Goal: Task Accomplishment & Management: Complete application form

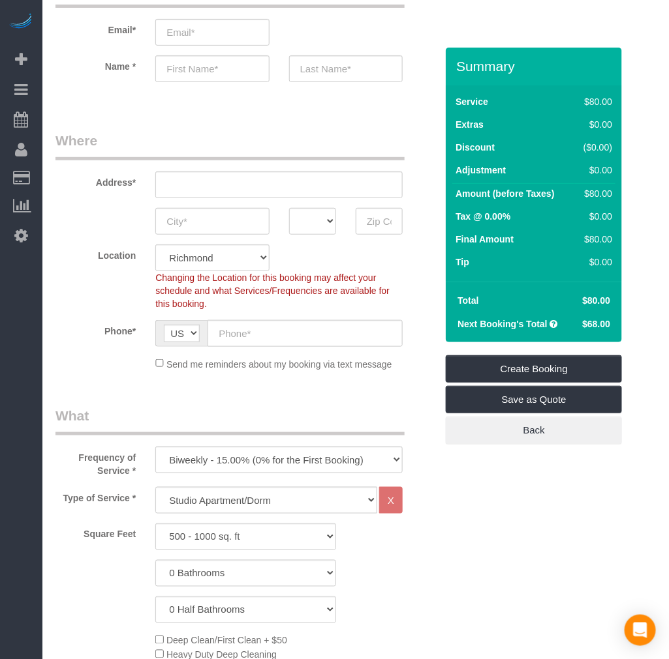
scroll to position [290, 0]
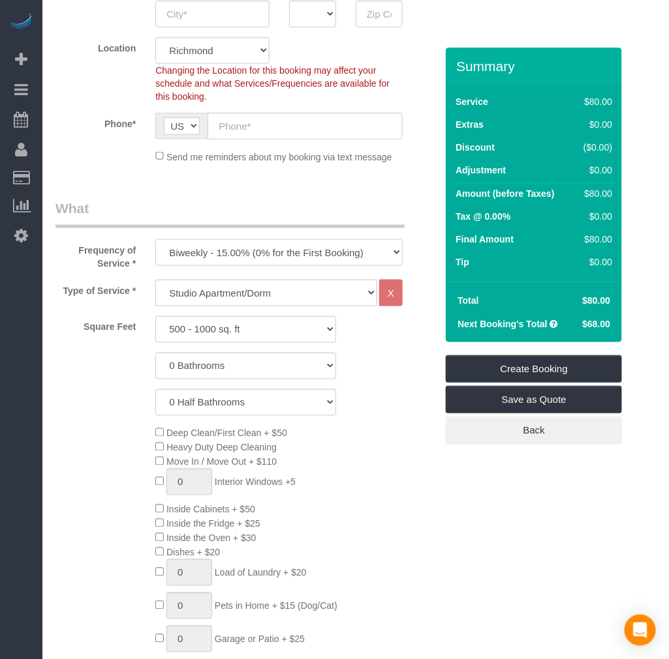
click at [218, 257] on select "One Time Weekly - 20.00% (0% for the First Booking) Biweekly - 15.00% (0% for t…" at bounding box center [278, 252] width 247 height 27
select select "object:7447"
click at [155, 240] on select "One Time Weekly - 20.00% (0% for the First Booking) Biweekly - 15.00% (0% for t…" at bounding box center [278, 252] width 247 height 27
click at [217, 296] on select "Studio Apartment/Dorm One Bedroom Home Two Bedroom Home Three Bedroom Home Four…" at bounding box center [266, 293] width 222 height 27
select select "136"
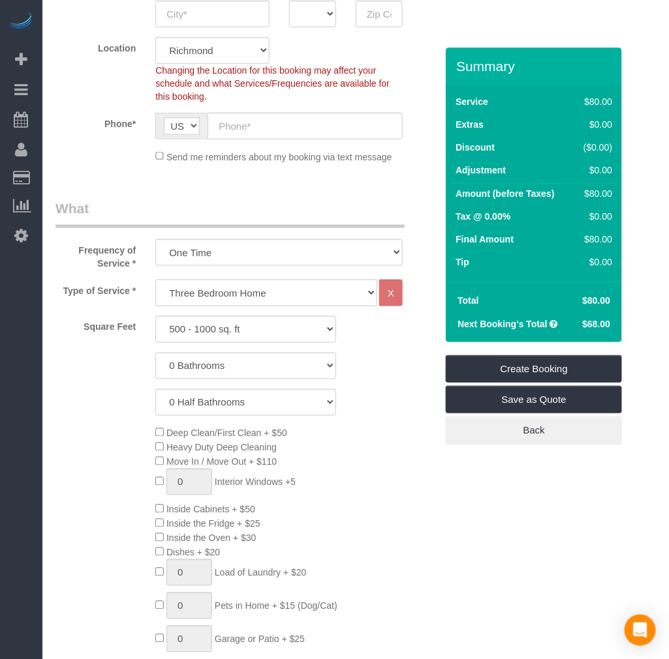
click at [155, 280] on select "Studio Apartment/Dorm One Bedroom Home Two Bedroom Home Three Bedroom Home Four…" at bounding box center [266, 293] width 222 height 27
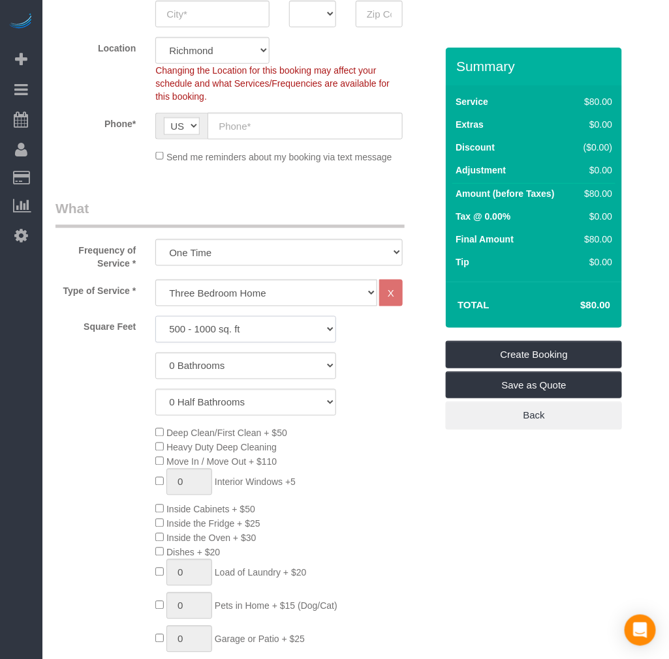
click at [217, 331] on select "500 - 1000 sq. ft [DATE] - [DATE] sq. ft [DATE] - [DATE] sq. ft [DATE] - 2500 s…" at bounding box center [245, 329] width 181 height 27
select select "1001"
click at [155, 317] on select "500 - 1000 sq. ft [DATE] - [DATE] sq. ft [DATE] - [DATE] sq. ft [DATE] - 2500 s…" at bounding box center [245, 329] width 181 height 27
click at [271, 363] on select "0 Bathrooms 1 Bathroom 2 Bathrooms 3 Bathrooms 4 Bathrooms 5 Bathrooms 6 Bathro…" at bounding box center [245, 366] width 181 height 27
select select "2"
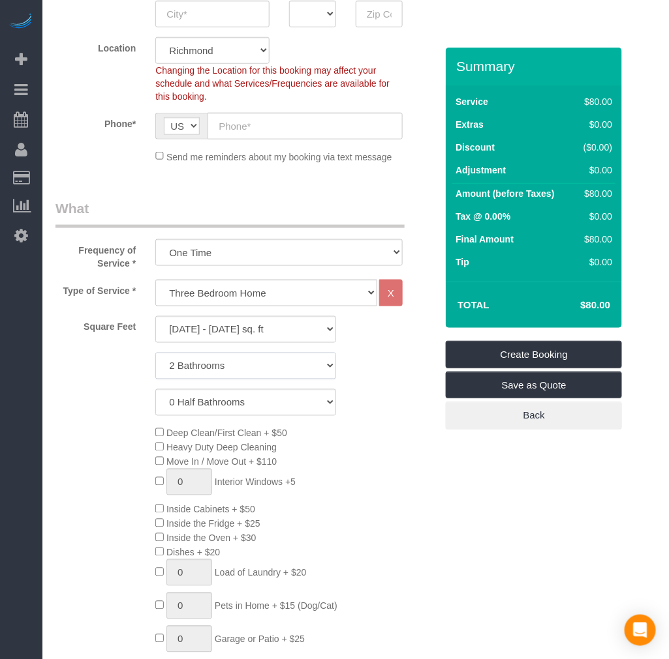
click at [155, 354] on select "0 Bathrooms 1 Bathroom 2 Bathrooms 3 Bathrooms 4 Bathrooms 5 Bathrooms 6 Bathro…" at bounding box center [245, 366] width 181 height 27
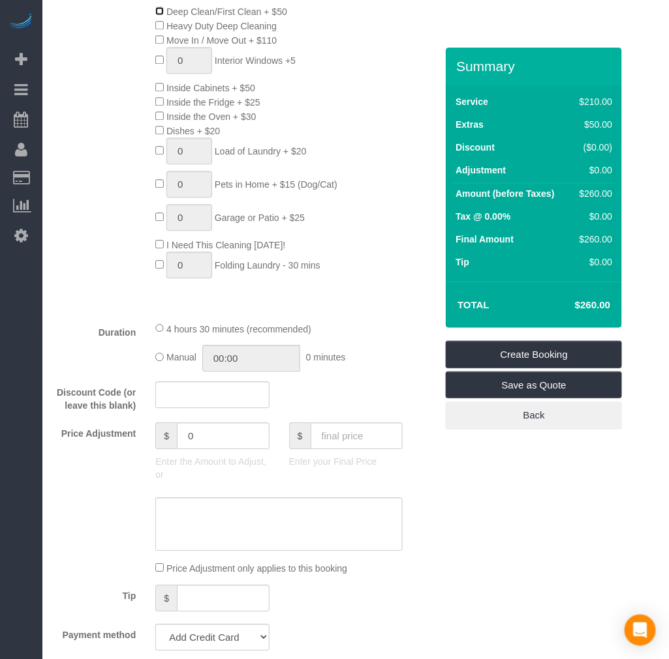
scroll to position [725, 0]
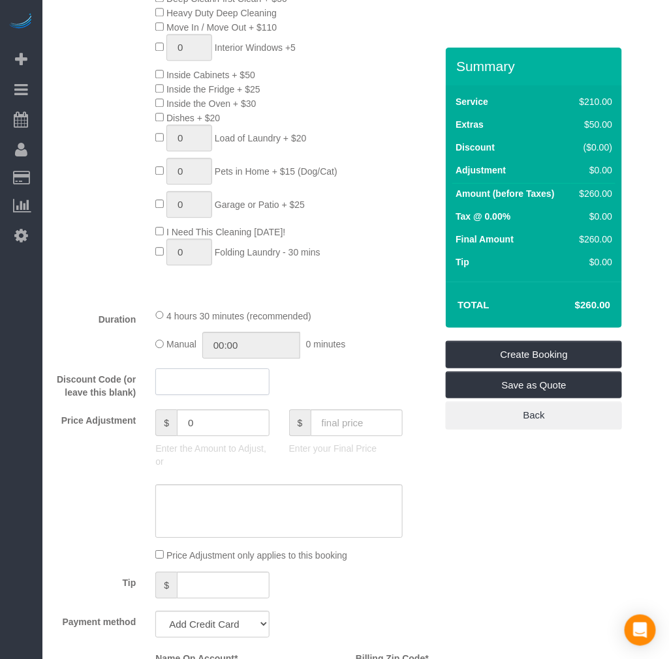
click at [211, 387] on input "text" at bounding box center [211, 382] width 113 height 27
type input "potatochip"
click at [459, 528] on div "Who Email* Name * Where Address* AK AL AR AZ CA CO CT DC DE [GEOGRAPHIC_DATA] […" at bounding box center [355, 591] width 600 height 2537
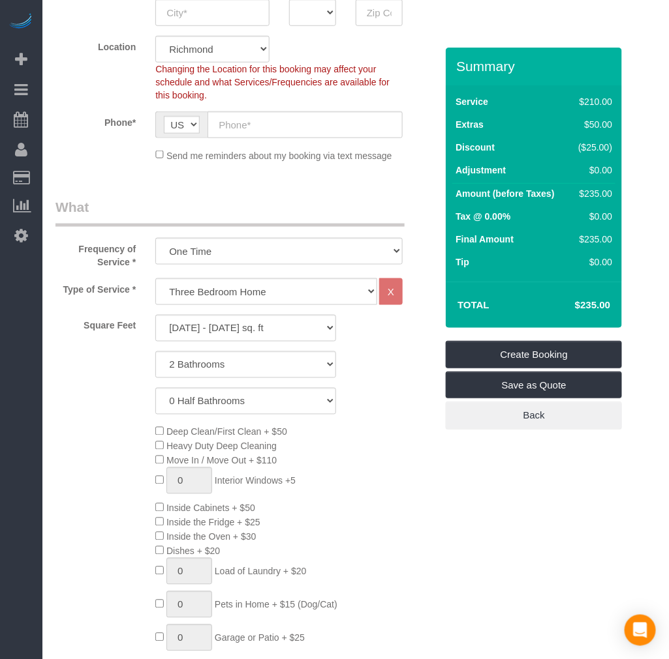
scroll to position [290, 0]
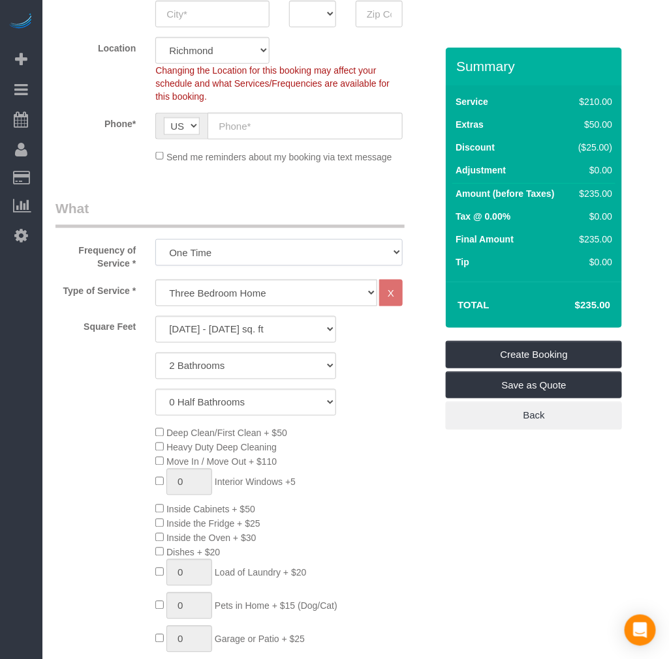
click at [212, 256] on select "One Time Weekly - 20.00% (0% for the First Booking) Biweekly - 15.00% (0% for t…" at bounding box center [278, 252] width 247 height 27
click at [155, 240] on select "One Time Weekly - 20.00% (0% for the First Booking) Biweekly - 15.00% (0% for t…" at bounding box center [278, 252] width 247 height 27
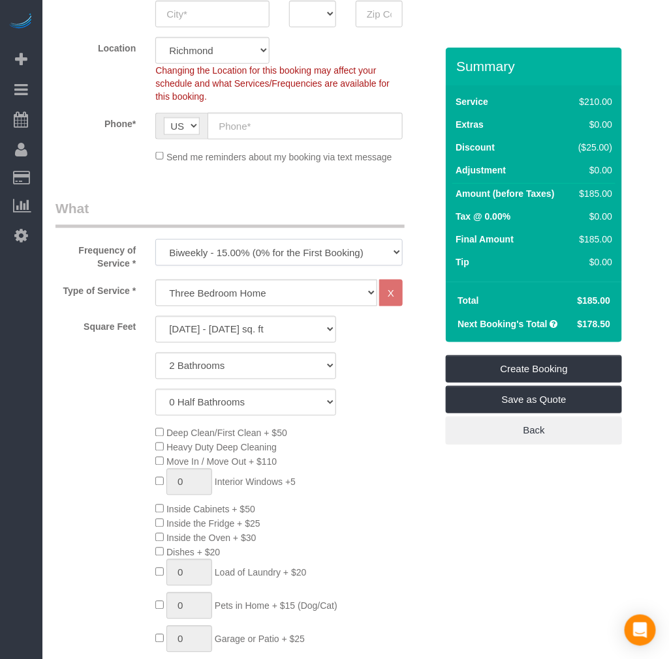
click at [211, 252] on select "One Time Weekly - 20.00% (0% for the First Booking) Biweekly - 15.00% (0% for t…" at bounding box center [278, 252] width 247 height 27
click at [155, 240] on select "One Time Weekly - 20.00% (0% for the First Booking) Biweekly - 15.00% (0% for t…" at bounding box center [278, 252] width 247 height 27
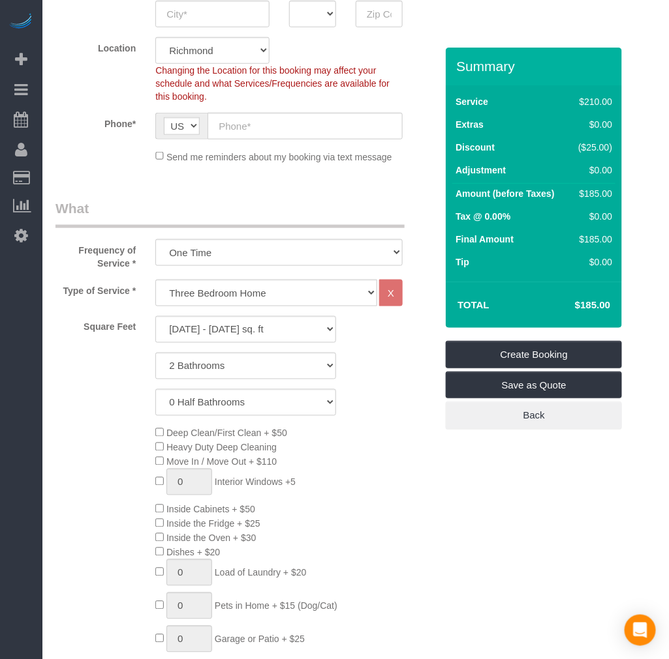
click at [157, 438] on span "Deep Clean/First Clean + $50" at bounding box center [221, 434] width 132 height 10
drag, startPoint x: 217, startPoint y: 254, endPoint x: 213, endPoint y: 261, distance: 7.3
click at [217, 254] on select "One Time Weekly - 20.00% (0% for the First Booking) Biweekly - 15.00% (0% for t…" at bounding box center [278, 252] width 247 height 27
select select "object:7446"
click at [155, 240] on select "One Time Weekly - 20.00% (0% for the First Booking) Biweekly - 15.00% (0% for t…" at bounding box center [278, 252] width 247 height 27
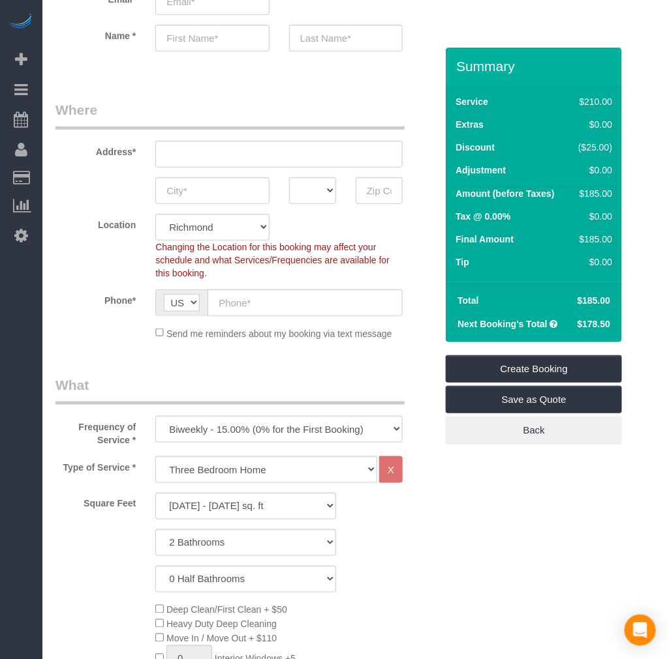
scroll to position [0, 0]
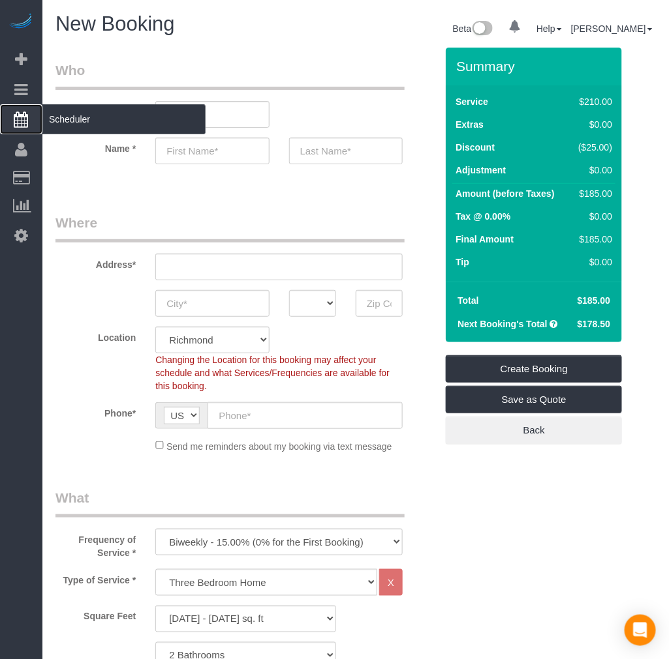
click at [88, 125] on span "Scheduler" at bounding box center [123, 119] width 163 height 30
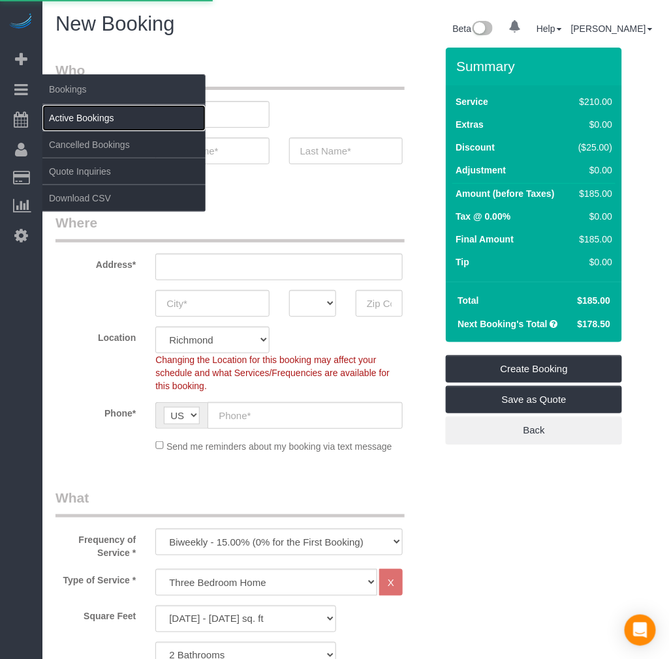
click at [83, 119] on link "Active Bookings" at bounding box center [123, 118] width 163 height 26
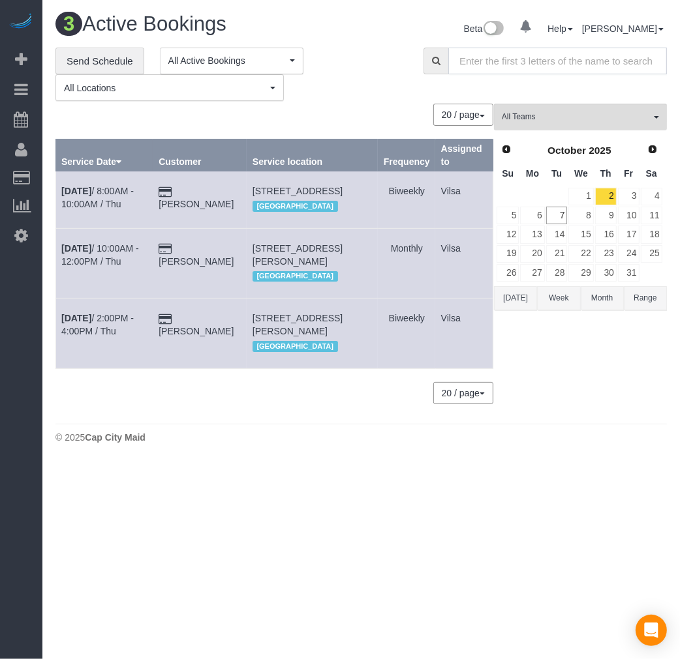
click at [485, 63] on input "text" at bounding box center [557, 61] width 218 height 27
paste input "[PHONE_NUMBER]"
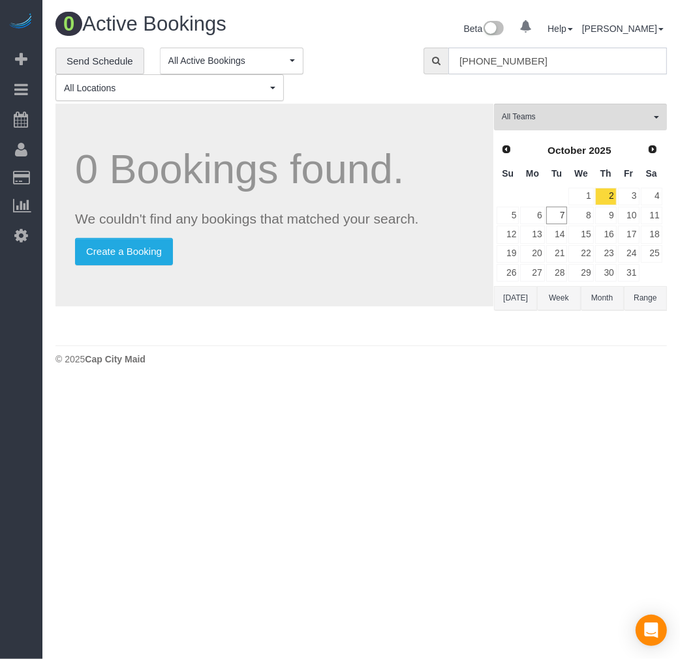
drag, startPoint x: 473, startPoint y: 63, endPoint x: 438, endPoint y: 77, distance: 37.8
click at [438, 77] on div "**********" at bounding box center [361, 75] width 631 height 54
click at [540, 61] on input "6312047762" at bounding box center [557, 61] width 218 height 27
type input "6312047762"
click at [347, 70] on div "**********" at bounding box center [229, 75] width 348 height 54
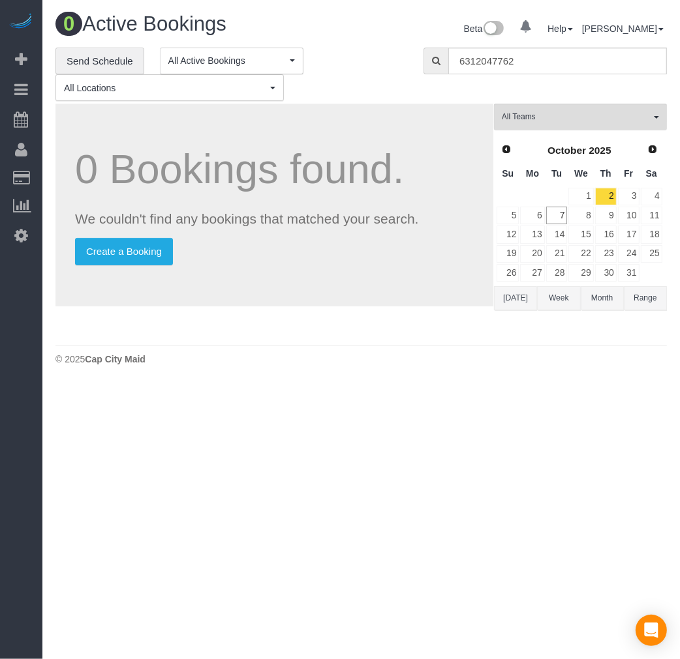
click at [357, 72] on div "**********" at bounding box center [229, 75] width 348 height 54
drag, startPoint x: 543, startPoint y: 63, endPoint x: 448, endPoint y: 61, distance: 95.3
click at [448, 61] on input "6312047762" at bounding box center [557, 61] width 218 height 27
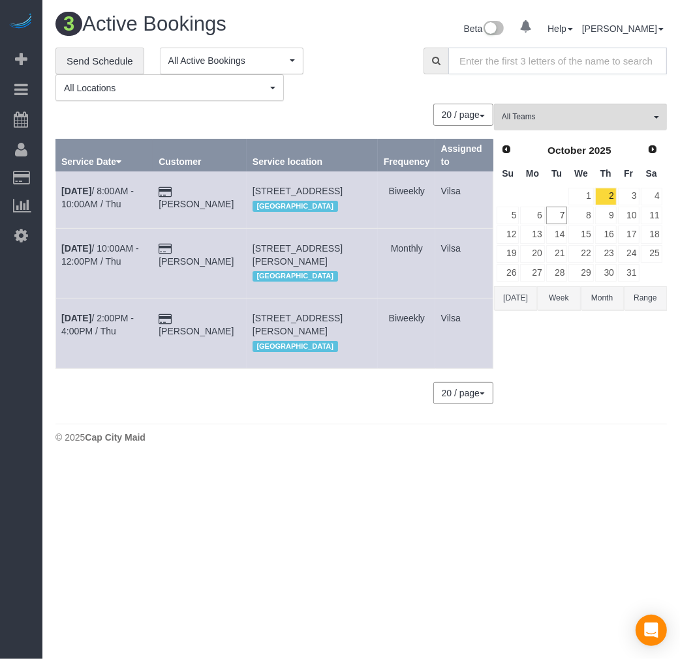
click at [477, 57] on input "text" at bounding box center [557, 61] width 218 height 27
paste input "[PHONE_NUMBER]"
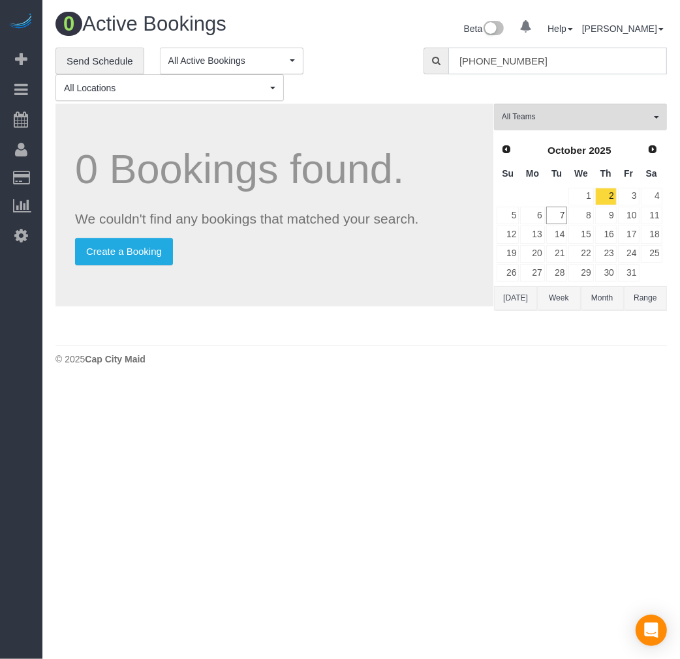
drag, startPoint x: 470, startPoint y: 59, endPoint x: 408, endPoint y: 72, distance: 62.7
click at [408, 72] on div "**********" at bounding box center [361, 75] width 631 height 54
type input "[PHONE_NUMBER]"
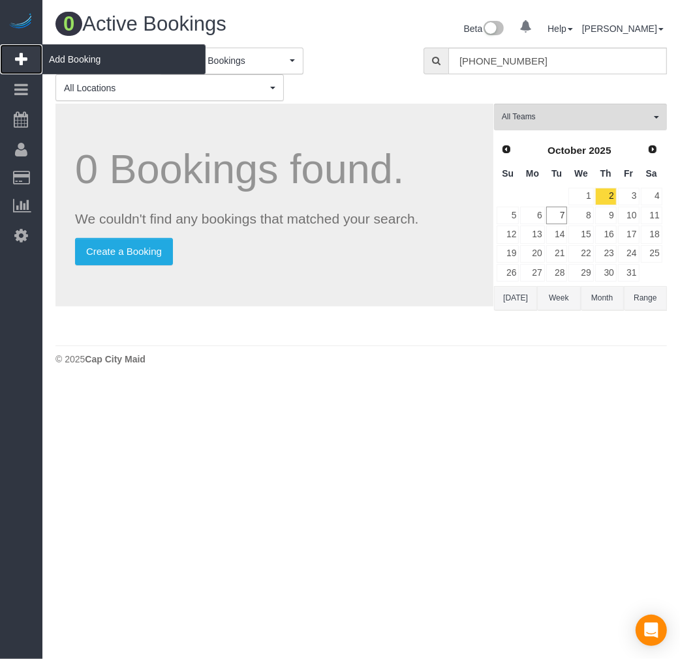
click at [68, 53] on span "Add Booking" at bounding box center [123, 59] width 163 height 30
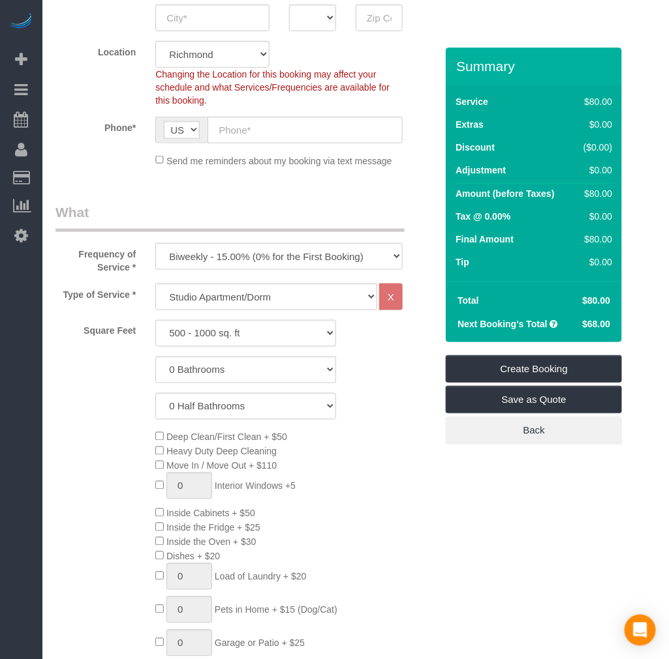
scroll to position [434, 0]
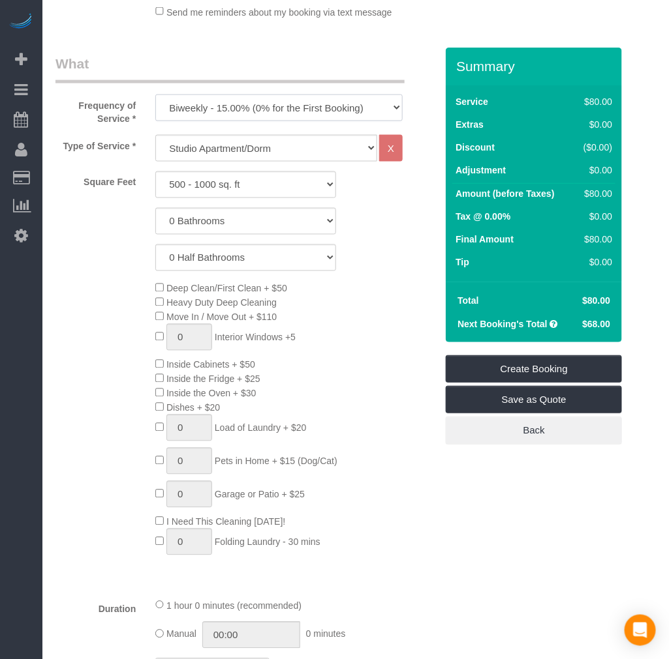
click at [249, 112] on select "One Time Weekly - 20.00% (0% for the First Booking) Biweekly - 15.00% (0% for t…" at bounding box center [278, 108] width 247 height 27
select select "object:8605"
click at [155, 95] on select "One Time Weekly - 20.00% (0% for the First Booking) Biweekly - 15.00% (0% for t…" at bounding box center [278, 108] width 247 height 27
click at [227, 155] on select "Studio Apartment/Dorm One Bedroom Home Two Bedroom Home Three Bedroom Home Four…" at bounding box center [266, 148] width 222 height 27
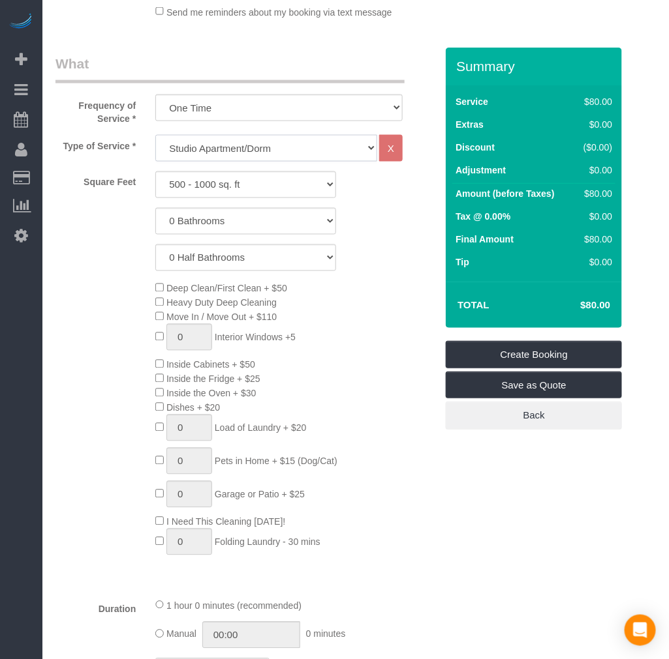
select select "136"
click at [155, 136] on select "Studio Apartment/Dorm One Bedroom Home Two Bedroom Home Three Bedroom Home Four…" at bounding box center [266, 148] width 222 height 27
click at [196, 190] on select "500 - 1000 sq. ft [DATE] - [DATE] sq. ft [DATE] - [DATE] sq. ft [DATE] - 2500 s…" at bounding box center [245, 185] width 181 height 27
select select "1001"
click at [155, 172] on select "500 - 1000 sq. ft [DATE] - [DATE] sq. ft [DATE] - [DATE] sq. ft [DATE] - 2500 s…" at bounding box center [245, 185] width 181 height 27
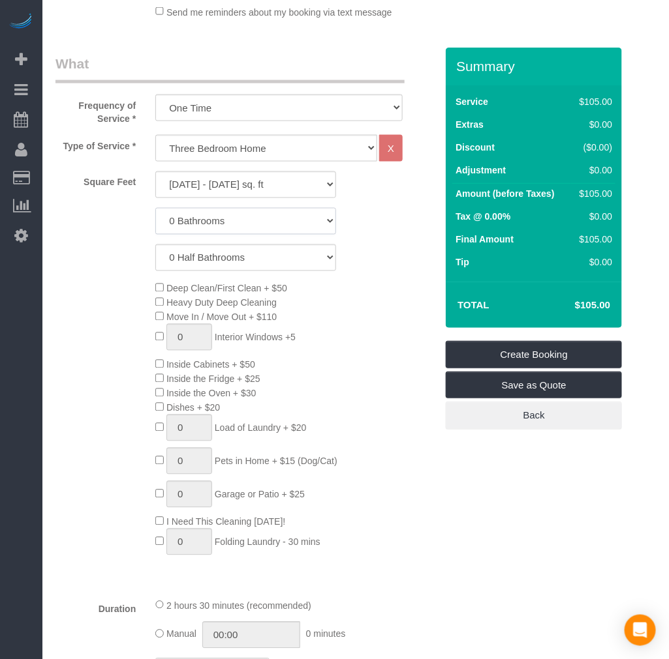
click at [213, 220] on select "0 Bathrooms 1 Bathroom 2 Bathrooms 3 Bathrooms 4 Bathrooms 5 Bathrooms 6 Bathro…" at bounding box center [245, 221] width 181 height 27
select select "2"
click at [155, 209] on select "0 Bathrooms 1 Bathroom 2 Bathrooms 3 Bathrooms 4 Bathrooms 5 Bathrooms 6 Bathro…" at bounding box center [245, 221] width 181 height 27
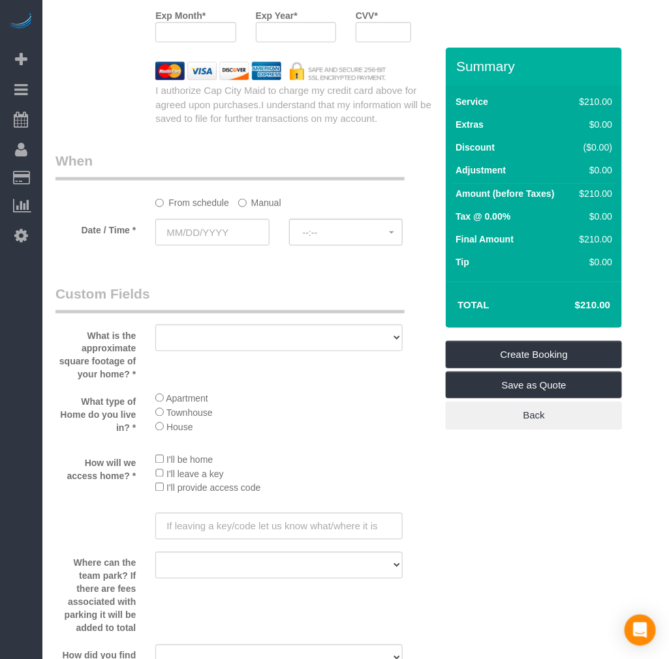
scroll to position [1522, 0]
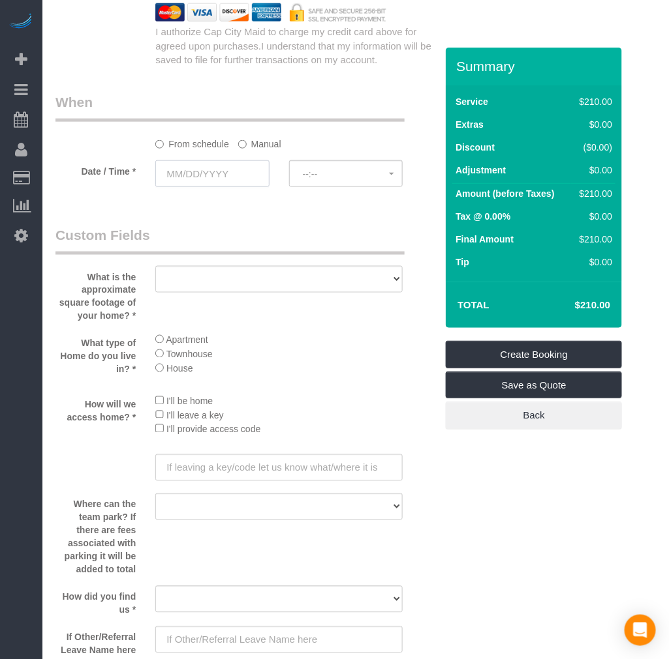
click at [200, 187] on input "text" at bounding box center [211, 173] width 113 height 27
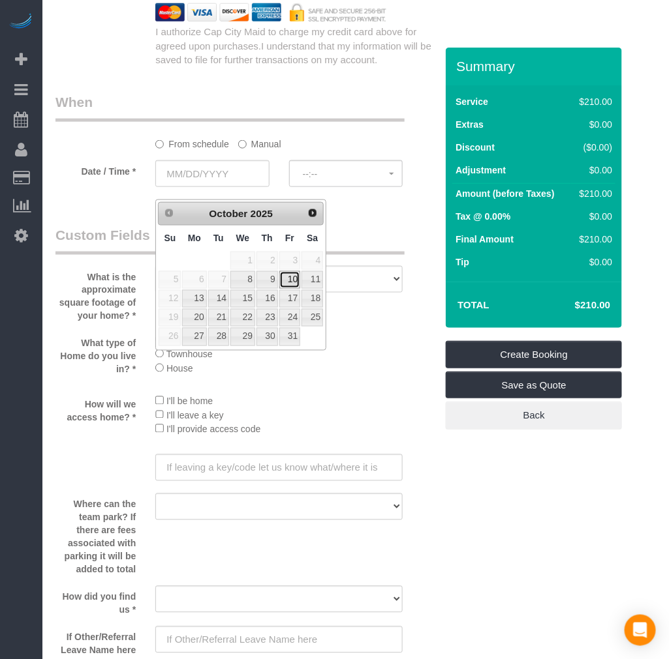
click at [291, 278] on link "10" at bounding box center [289, 280] width 21 height 18
type input "[DATE]"
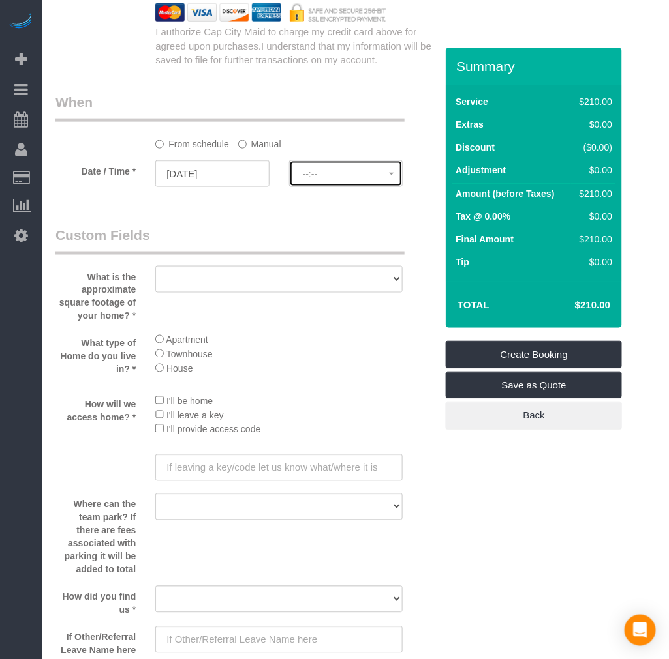
click at [322, 187] on button "--:--" at bounding box center [345, 173] width 113 height 27
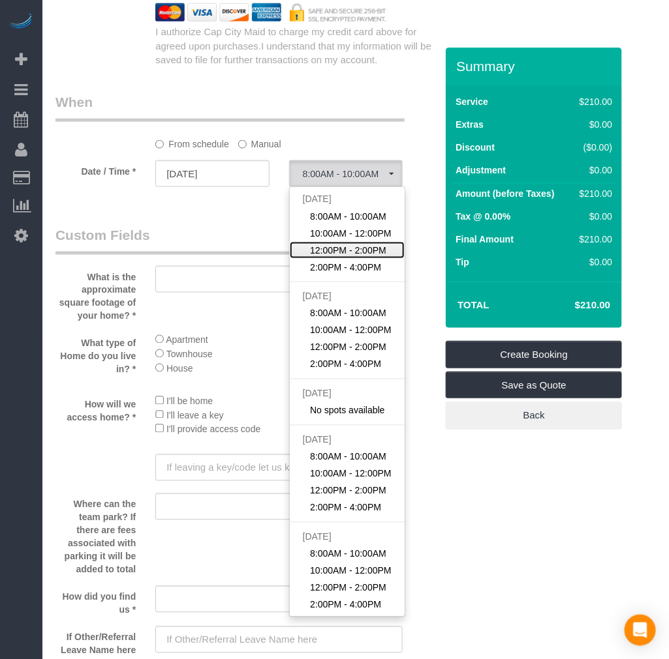
click at [331, 257] on span "12:00PM - 2:00PM" at bounding box center [348, 250] width 76 height 13
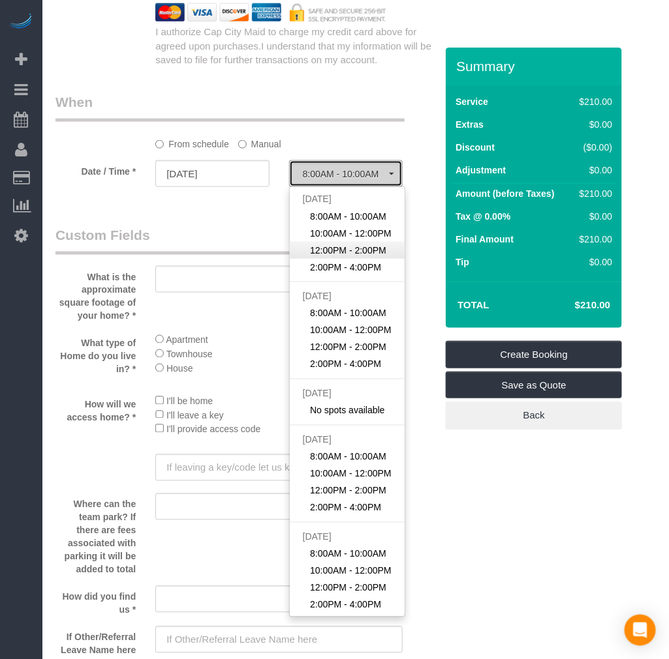
select select "spot41"
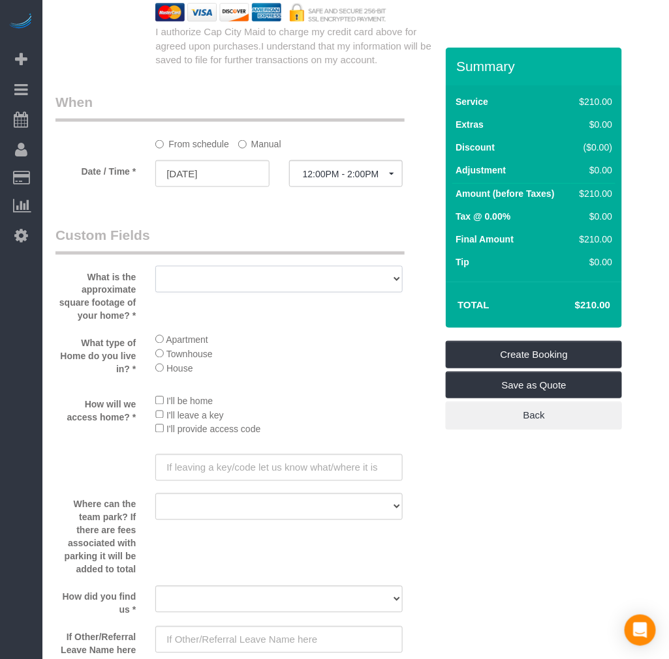
click at [259, 291] on select "500 - 1000 sq. ft [DATE] - [DATE] sq. ft [DATE] - [DATE] sq. ft [DATE] - 2500 s…" at bounding box center [278, 279] width 247 height 27
select select "number:2"
click at [155, 278] on select "500 - 1000 sq. ft [DATE] - [DATE] sq. ft [DATE] - [DATE] sq. ft [DATE] - 2500 s…" at bounding box center [278, 279] width 247 height 27
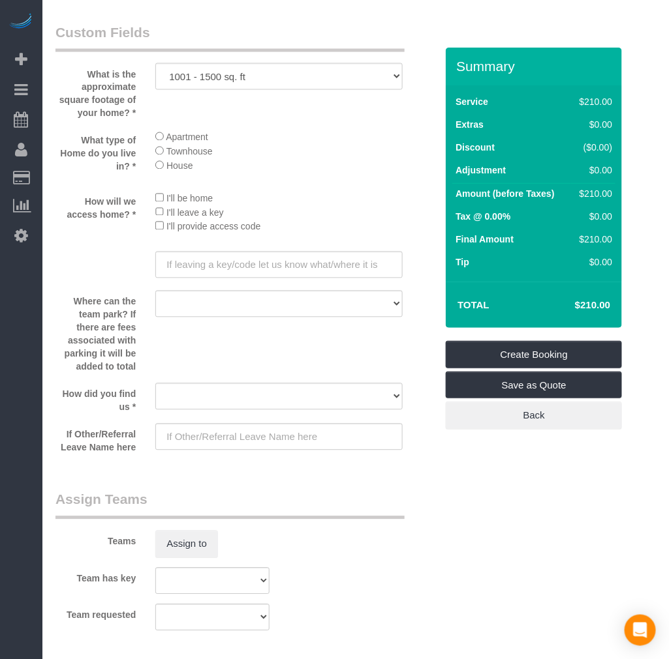
scroll to position [1739, 0]
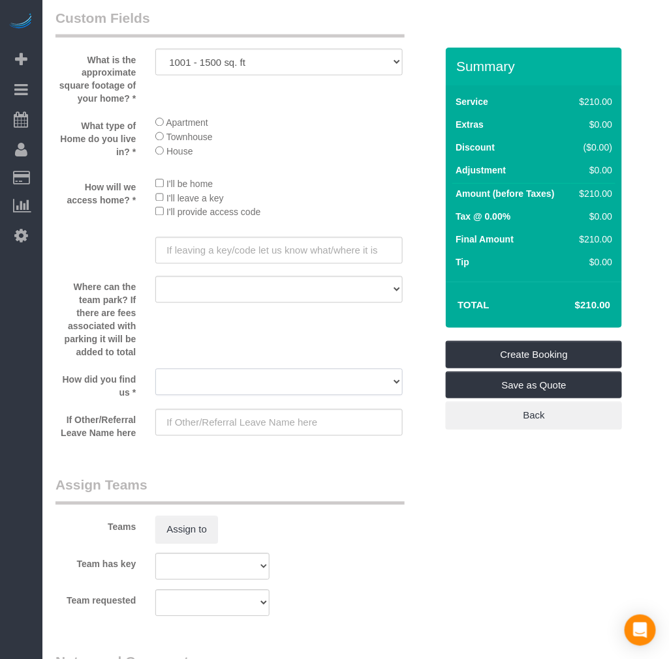
drag, startPoint x: 228, startPoint y: 394, endPoint x: 227, endPoint y: 408, distance: 14.4
click at [228, 394] on select "Yelp Google Twitter Instagram Nextdoor Facebook Returning Customer Craigslist R…" at bounding box center [278, 382] width 247 height 27
select select "number:41"
click at [155, 387] on select "Yelp Google Twitter Instagram Nextdoor Facebook Returning Customer Craigslist R…" at bounding box center [278, 382] width 247 height 27
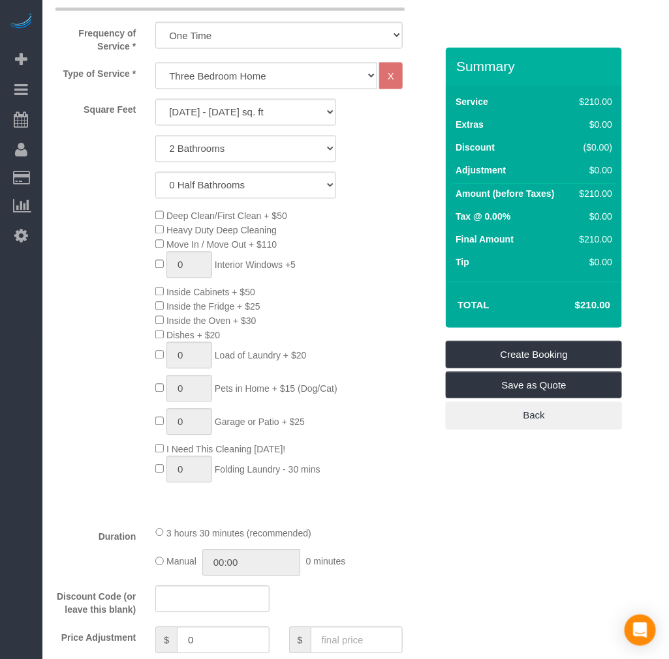
scroll to position [290, 0]
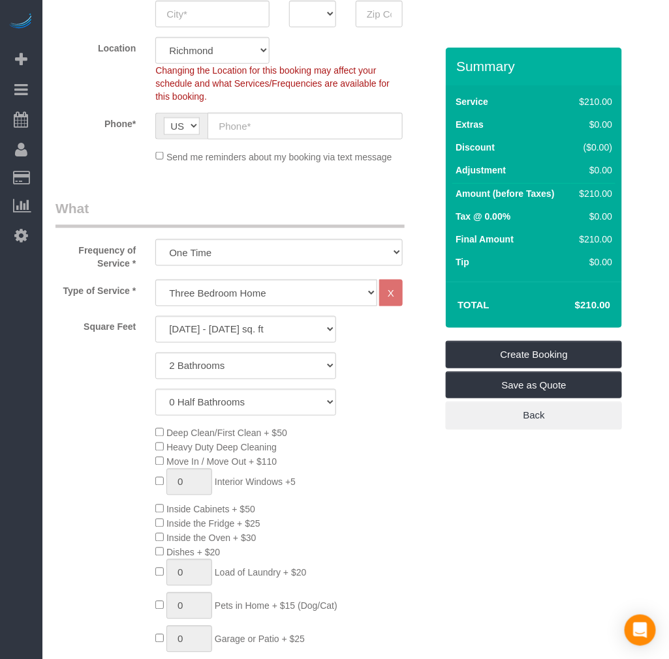
click at [158, 439] on span "Deep Clean/First Clean + $50" at bounding box center [221, 434] width 132 height 10
select select "spot58"
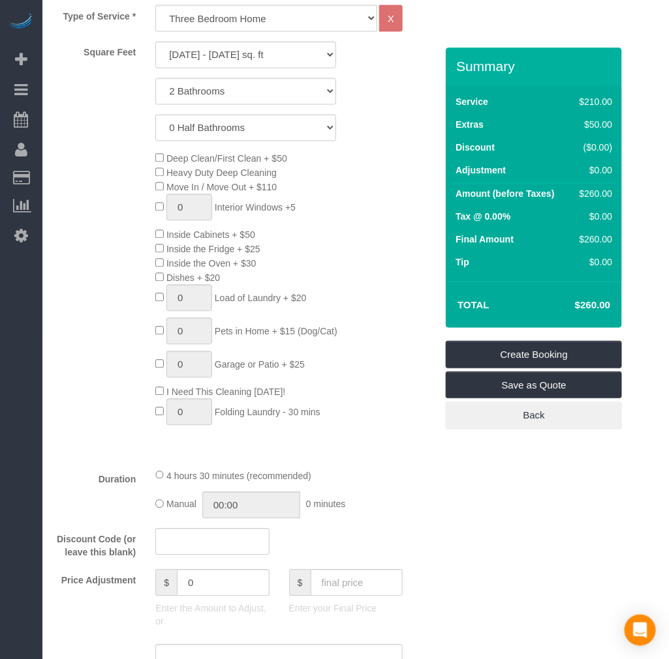
scroll to position [652, 0]
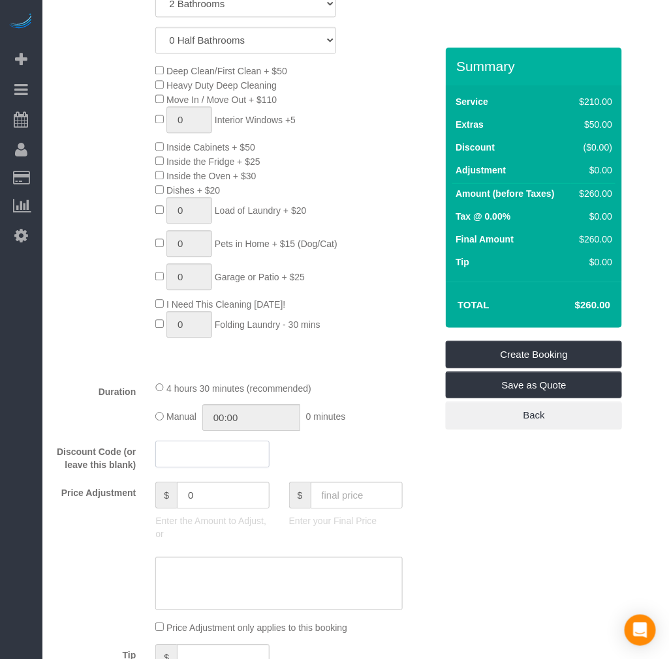
click at [190, 467] on input "text" at bounding box center [211, 454] width 113 height 27
type input "p"
drag, startPoint x: 205, startPoint y: 462, endPoint x: 192, endPoint y: 462, distance: 13.7
click at [192, 462] on input "hello25" at bounding box center [211, 454] width 113 height 27
type input "hellofall"
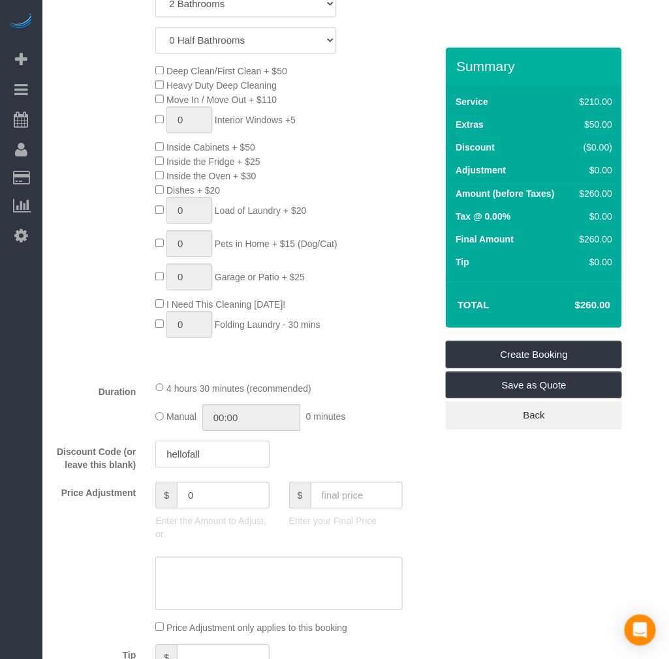
drag, startPoint x: 228, startPoint y: 461, endPoint x: 114, endPoint y: 460, distance: 114.1
click at [114, 460] on div "Discount Code (or leave this blank) hellofall" at bounding box center [246, 456] width 400 height 31
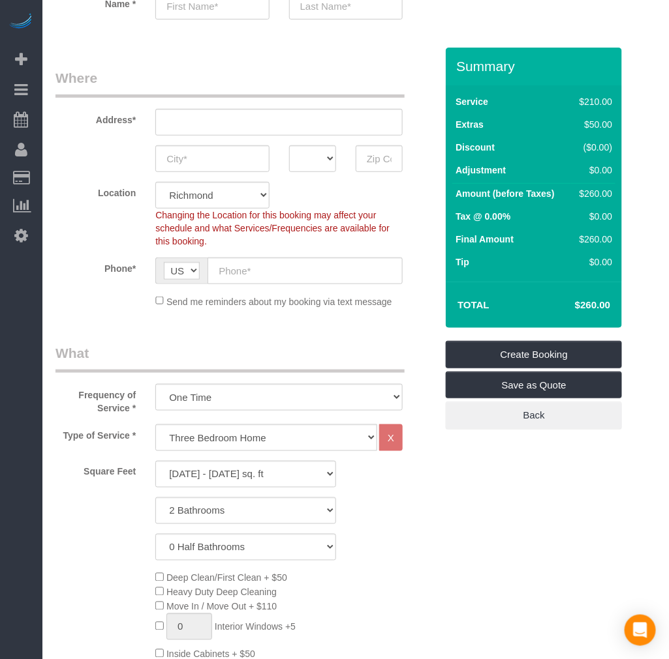
scroll to position [0, 0]
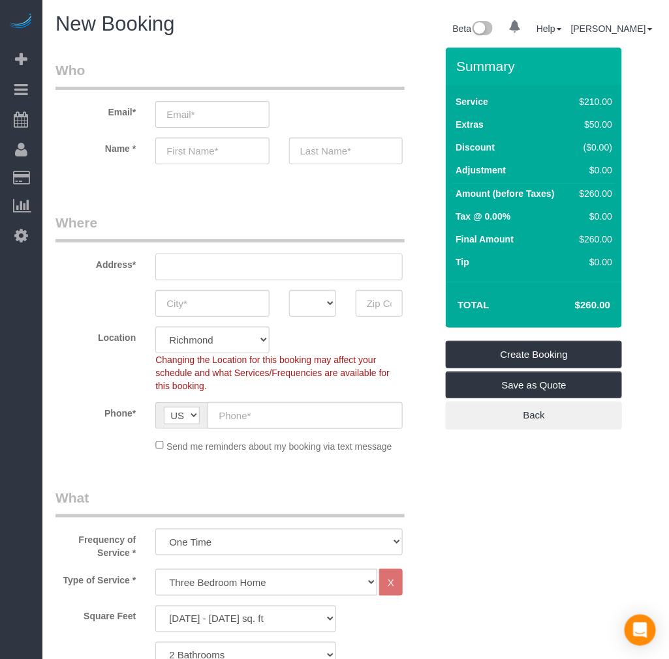
drag, startPoint x: 203, startPoint y: 265, endPoint x: 274, endPoint y: 268, distance: 70.5
click at [205, 265] on input "text" at bounding box center [278, 267] width 247 height 27
paste input "[STREET_ADDRESS]"
type input "[STREET_ADDRESS]"
click at [190, 290] on input "text" at bounding box center [211, 303] width 113 height 27
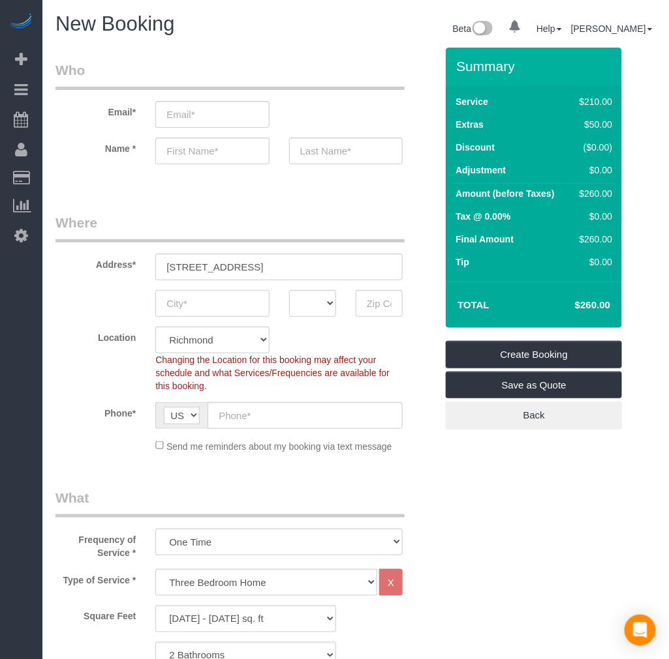
paste input "[PERSON_NAME] [PERSON_NAME]"
type input "[PERSON_NAME] [PERSON_NAME]"
click at [310, 301] on select "AK AL AR AZ CA CO CT DC DE [GEOGRAPHIC_DATA] [GEOGRAPHIC_DATA] HI IA ID IL IN K…" at bounding box center [312, 303] width 47 height 27
select select "VA"
click at [289, 290] on select "AK AL AR AZ CA CO CT DC DE [GEOGRAPHIC_DATA] [GEOGRAPHIC_DATA] HI IA ID IL IN K…" at bounding box center [312, 303] width 47 height 27
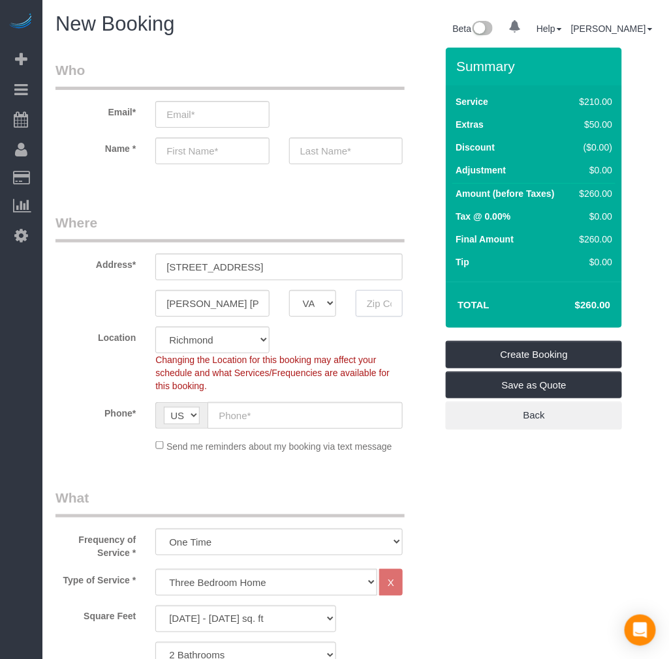
click at [387, 307] on input "text" at bounding box center [378, 303] width 47 height 27
paste input "23060"
type input "23060"
click at [205, 152] on input "text" at bounding box center [211, 151] width 113 height 27
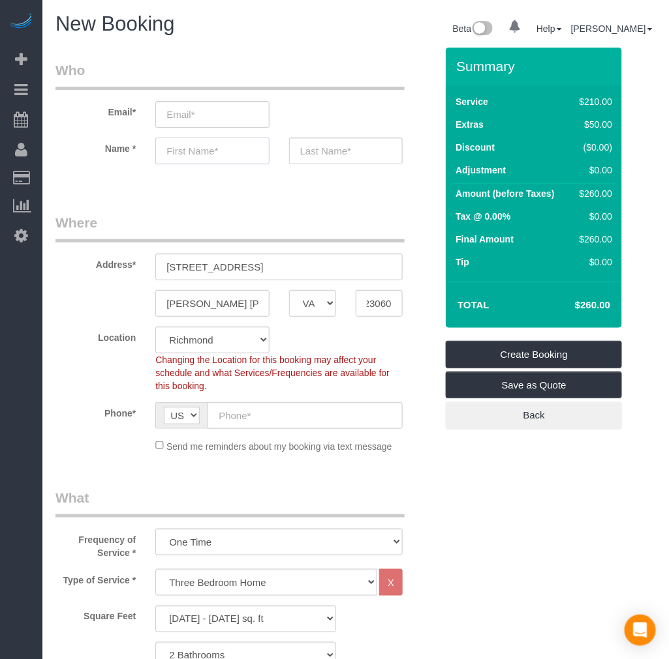
scroll to position [0, 0]
type input "b"
type input "[PERSON_NAME]"
click at [320, 149] on input "text" at bounding box center [345, 151] width 113 height 27
paste input "[PERSON_NAME]"
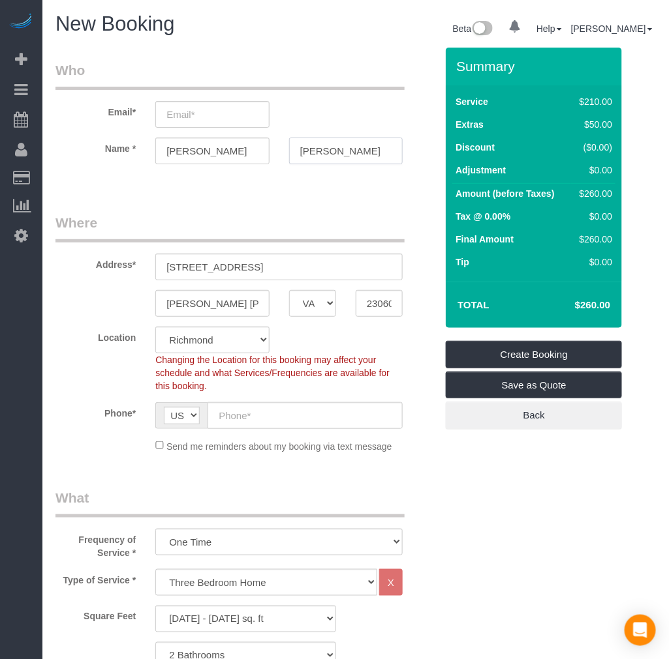
type input "[PERSON_NAME]"
drag, startPoint x: 209, startPoint y: 112, endPoint x: 237, endPoint y: 128, distance: 32.1
click at [209, 112] on input "email" at bounding box center [211, 114] width 113 height 27
paste input "[EMAIL_ADDRESS][DOMAIN_NAME]"
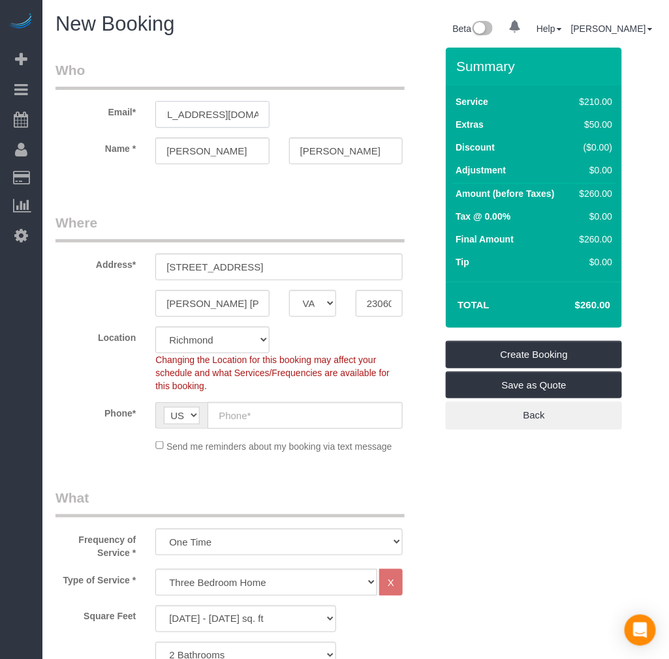
click at [198, 112] on input "[EMAIL_ADDRESS][DOMAIN_NAME]" at bounding box center [211, 114] width 113 height 27
drag, startPoint x: 188, startPoint y: 113, endPoint x: 138, endPoint y: 111, distance: 50.3
click at [138, 111] on div "Email* [EMAIL_ADDRESS][DOMAIN_NAME]" at bounding box center [246, 94] width 400 height 67
type input "[EMAIL_ADDRESS][DOMAIN_NAME]"
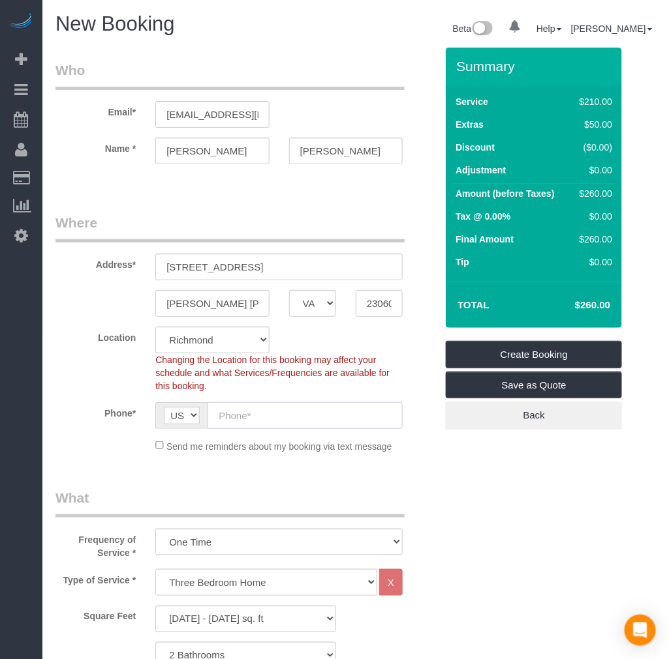
click at [316, 415] on input "text" at bounding box center [304, 415] width 195 height 27
select select "spot75"
click at [243, 414] on input "text" at bounding box center [304, 415] width 195 height 27
paste input "[PHONE_NUMBER]"
drag, startPoint x: 235, startPoint y: 415, endPoint x: 200, endPoint y: 414, distance: 35.9
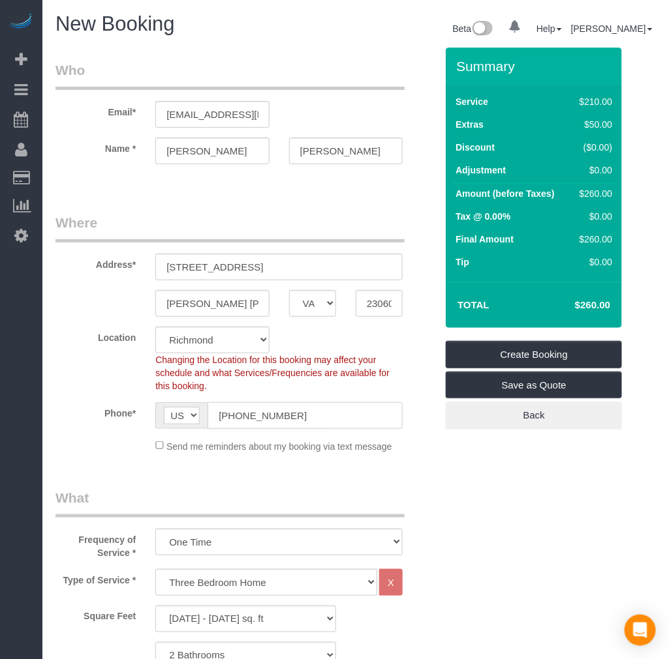
click at [200, 420] on div "AF AL DZ AD AO AI AQ AG AR AM AW AU AT AZ BS BH BD BB BY BE BZ BJ BM BT BO BA B…" at bounding box center [278, 415] width 247 height 27
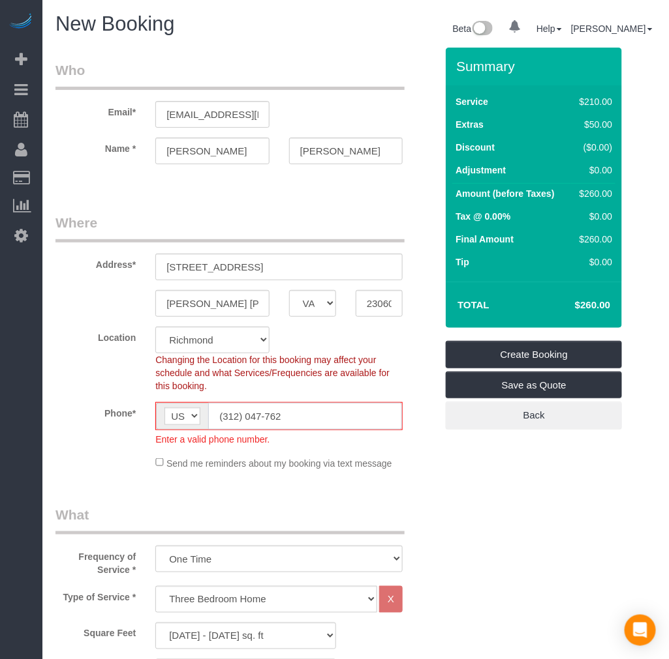
drag, startPoint x: 286, startPoint y: 414, endPoint x: 201, endPoint y: 410, distance: 84.9
click at [201, 410] on div "AF AL DZ AD AO AI AQ AG AR AM AW AU AT AZ BS BH BD BB BY BE BZ BJ BM BT BO BA B…" at bounding box center [278, 416] width 247 height 28
click at [277, 416] on input "(312) 047-762" at bounding box center [305, 416] width 194 height 27
paste input "+1 631 204 7"
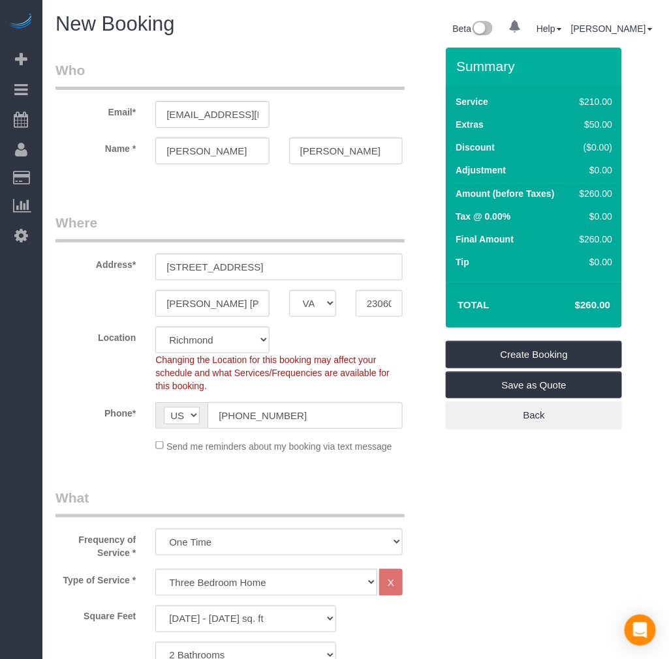
drag, startPoint x: 235, startPoint y: 413, endPoint x: 188, endPoint y: 416, distance: 47.1
click at [185, 416] on div "AF AL DZ AD AO AI AQ AG AR AM AW AU AT AZ BS BH BD BB BY BE BZ BJ BM BT BO BA B…" at bounding box center [278, 415] width 247 height 27
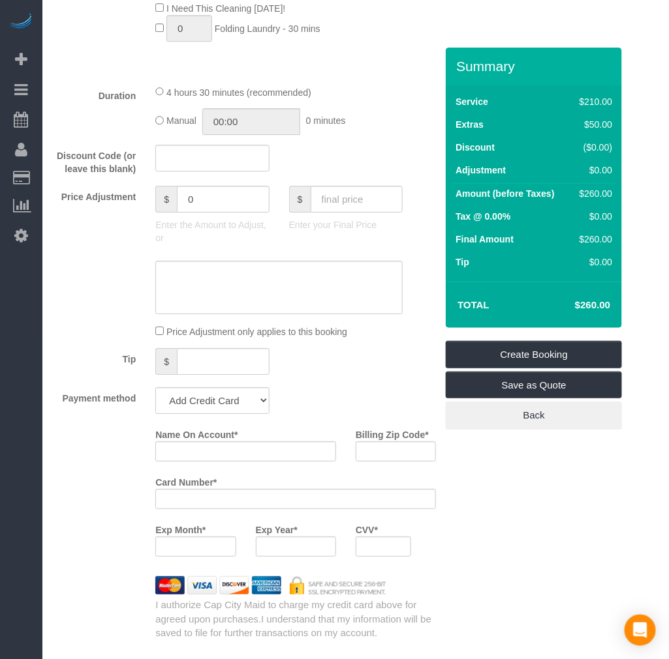
scroll to position [1087, 0]
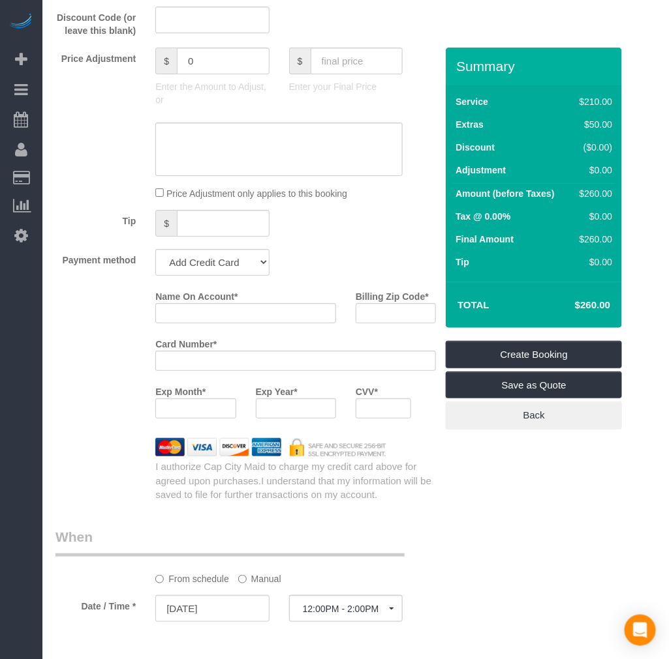
type input "[PHONE_NUMBER]"
click at [260, 323] on input "Name On Account *" at bounding box center [245, 313] width 181 height 20
click at [214, 322] on input "Name On Account *" at bounding box center [245, 313] width 181 height 20
paste input "[PERSON_NAME]"
drag, startPoint x: 228, startPoint y: 325, endPoint x: 186, endPoint y: 323, distance: 42.4
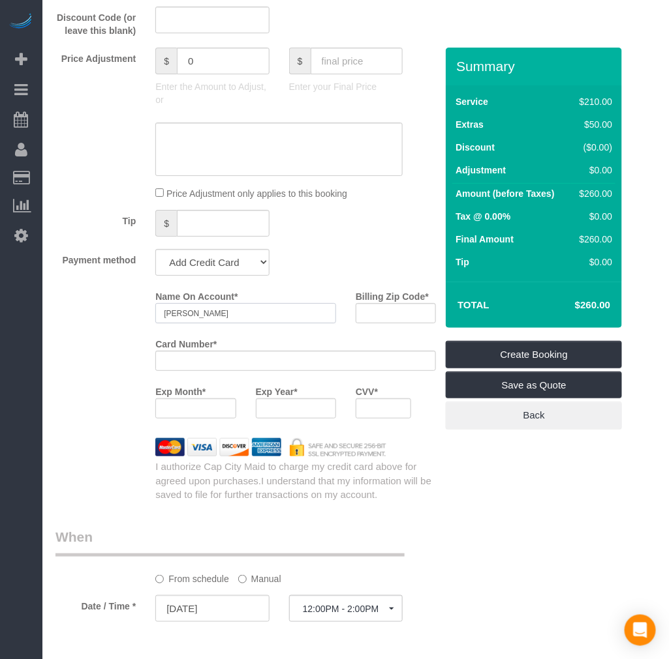
click at [186, 323] on input "[PERSON_NAME]" at bounding box center [245, 313] width 181 height 20
paste input "[PERSON_NAME]"
type input "[PERSON_NAME]"
click at [386, 414] on div at bounding box center [382, 409] width 55 height 20
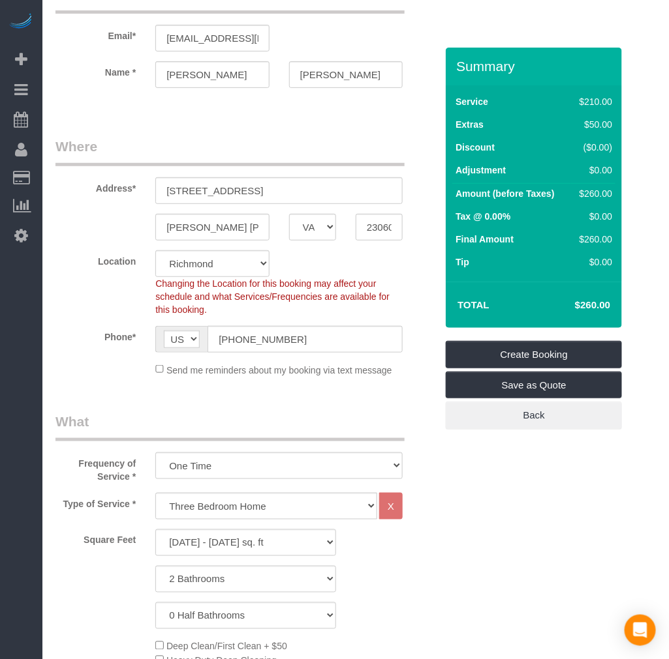
scroll to position [0, 0]
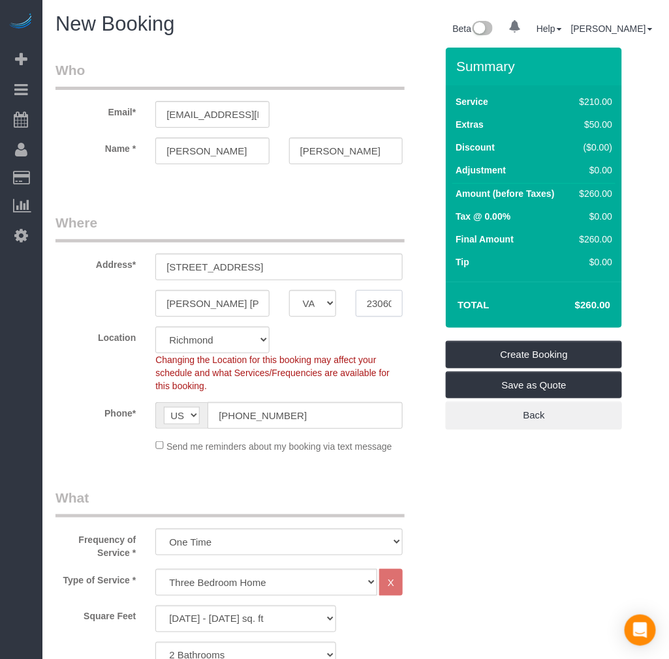
click at [380, 304] on input "23060" at bounding box center [378, 303] width 47 height 27
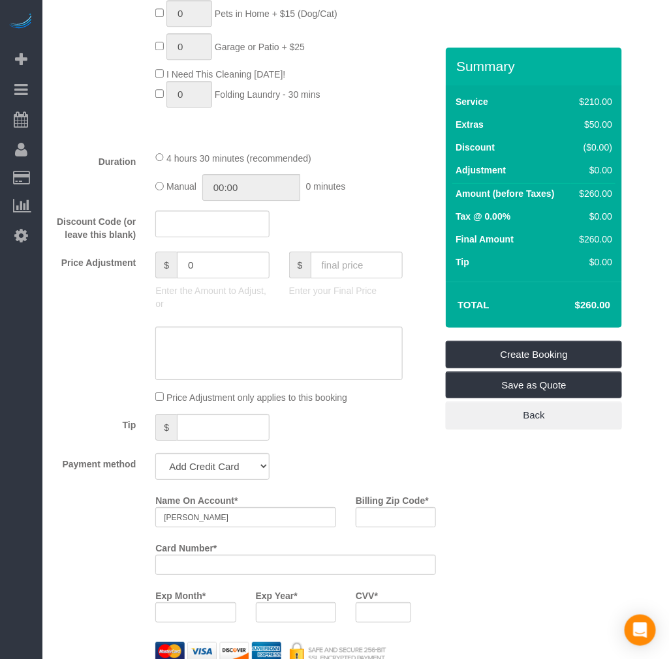
scroll to position [1159, 0]
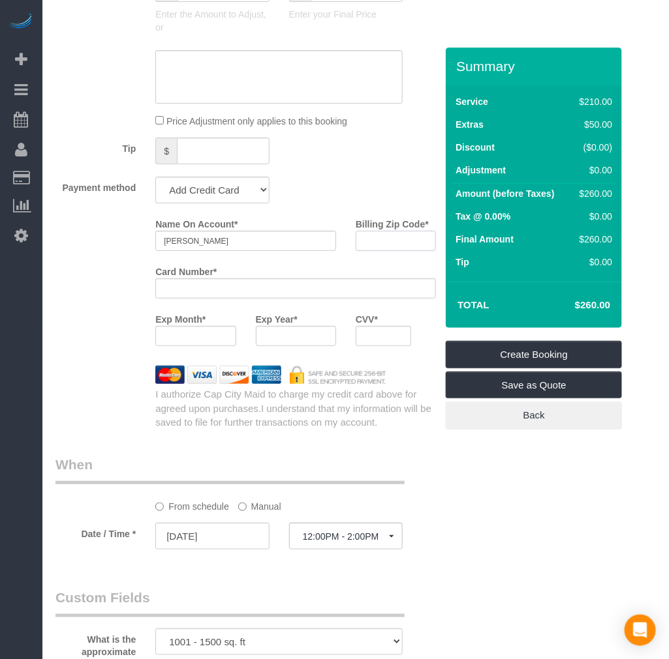
click at [389, 251] on input "Billing Zip Code *" at bounding box center [395, 241] width 80 height 20
paste input "23060"
type input "23060"
drag, startPoint x: 550, startPoint y: 582, endPoint x: 541, endPoint y: 579, distance: 9.1
click at [550, 582] on div "Who Email* [EMAIL_ADDRESS][DOMAIN_NAME] Name * [PERSON_NAME][GEOGRAPHIC_DATA] W…" at bounding box center [355, 157] width 600 height 2537
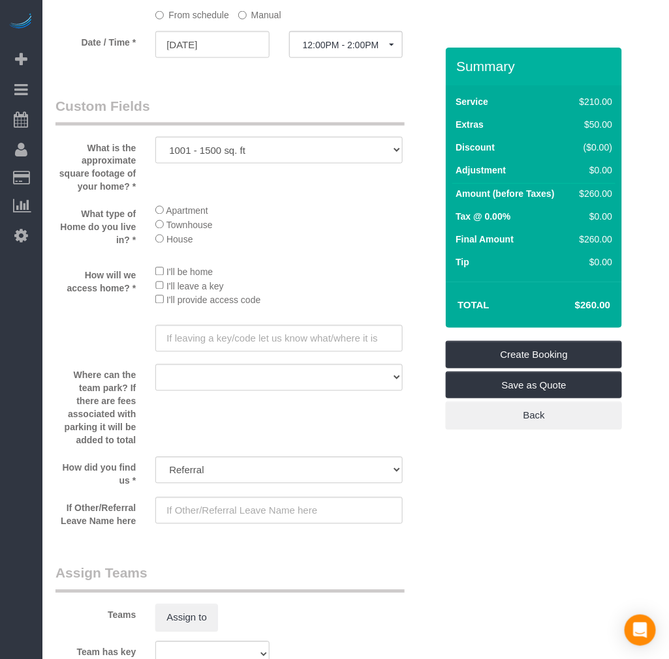
scroll to position [1811, 0]
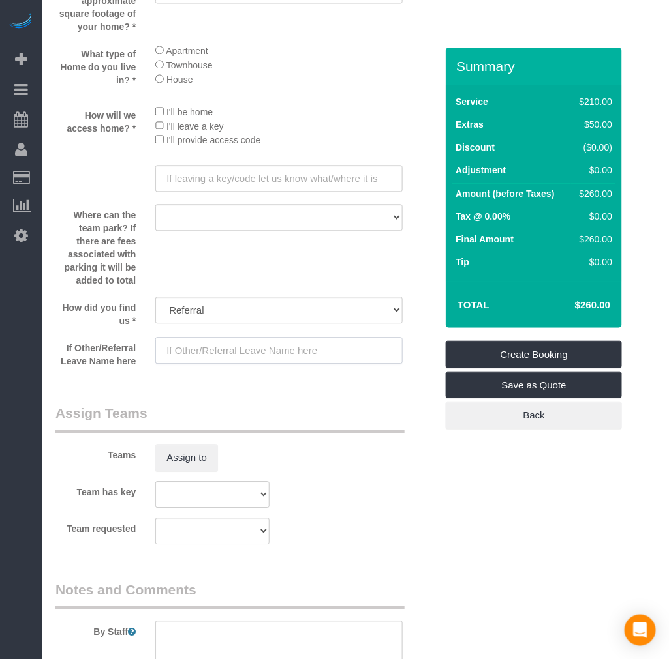
click at [238, 364] on input "text" at bounding box center [278, 350] width 247 height 27
type input "[PERSON_NAME]"
click at [194, 472] on button "Assign to" at bounding box center [186, 457] width 63 height 27
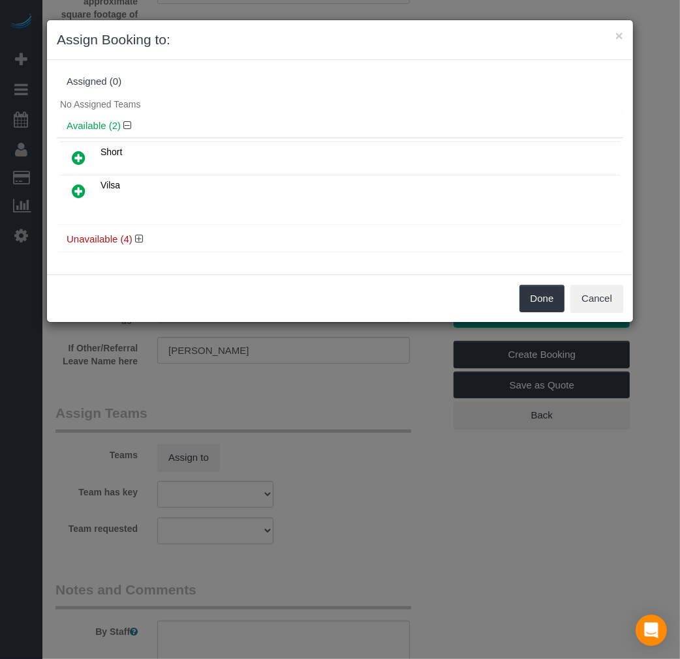
drag, startPoint x: 70, startPoint y: 187, endPoint x: 99, endPoint y: 196, distance: 30.1
click at [72, 187] on link at bounding box center [78, 192] width 31 height 26
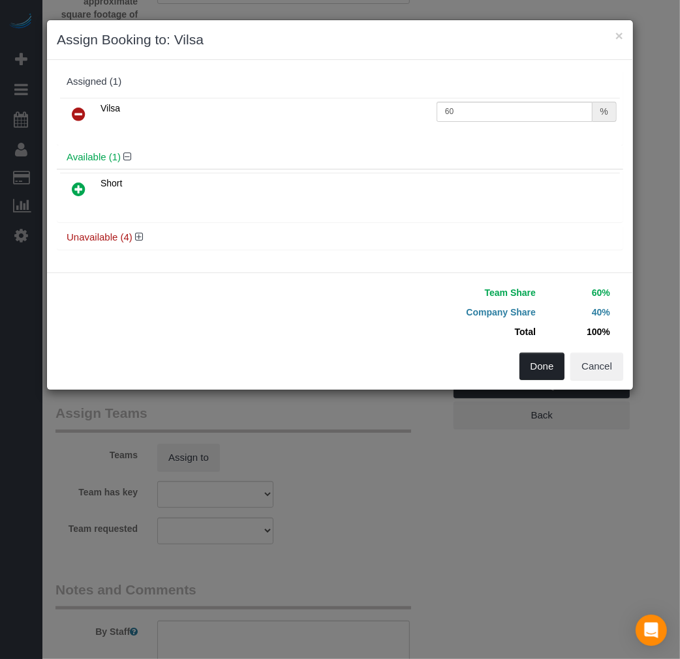
click at [543, 369] on button "Done" at bounding box center [542, 366] width 46 height 27
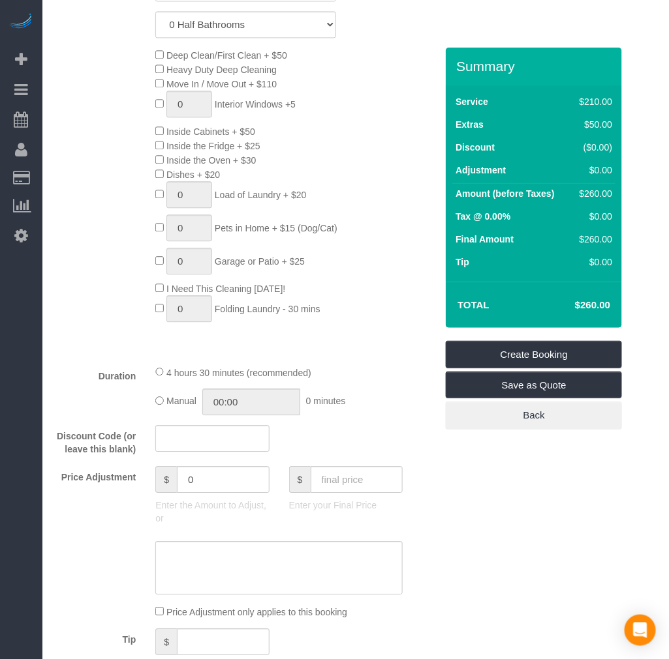
scroll to position [652, 0]
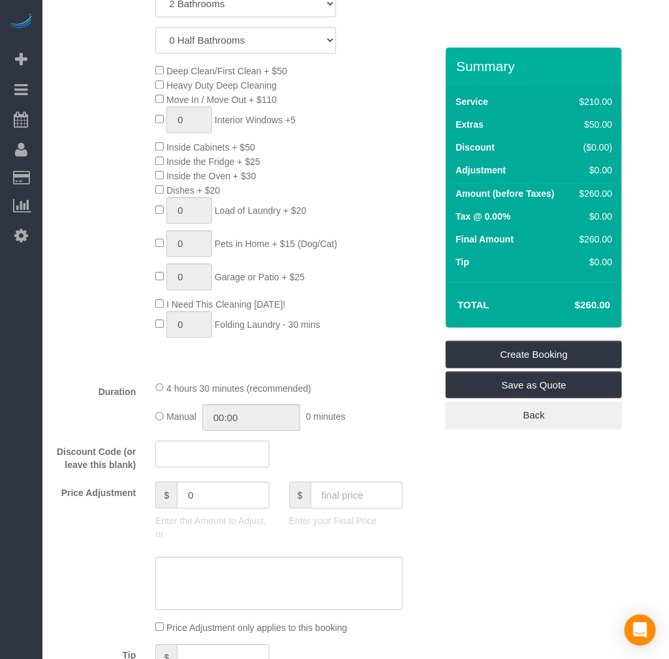
click at [202, 459] on input "text" at bounding box center [211, 454] width 113 height 27
type input "hellofall25"
click at [523, 478] on div "Who Email* [EMAIL_ADDRESS][DOMAIN_NAME] Name * [PERSON_NAME][GEOGRAPHIC_DATA] W…" at bounding box center [355, 663] width 600 height 2537
click at [537, 506] on div "Who Email* [EMAIL_ADDRESS][DOMAIN_NAME] Name * [PERSON_NAME][GEOGRAPHIC_DATA] W…" at bounding box center [355, 663] width 600 height 2537
click at [510, 490] on div "Who Email* [EMAIL_ADDRESS][DOMAIN_NAME] Name * [PERSON_NAME][GEOGRAPHIC_DATA] W…" at bounding box center [355, 663] width 600 height 2537
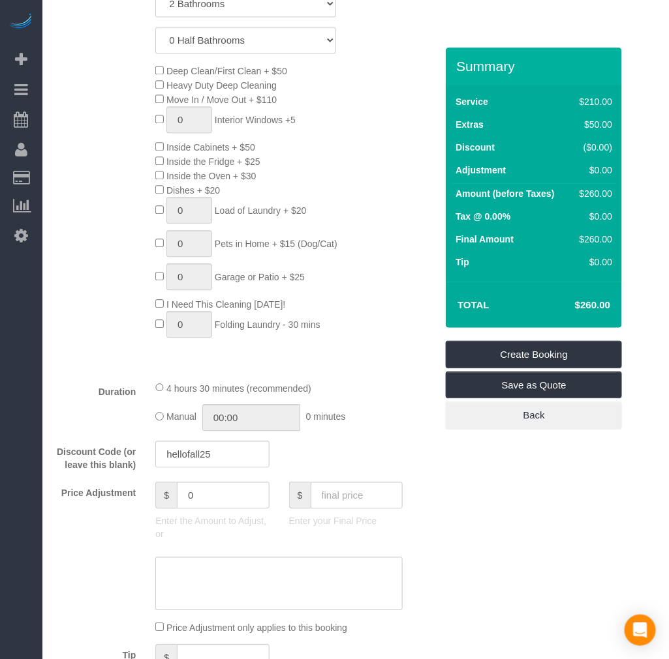
click at [510, 490] on div "Who Email* [EMAIL_ADDRESS][DOMAIN_NAME] Name * [PERSON_NAME][GEOGRAPHIC_DATA] W…" at bounding box center [355, 663] width 600 height 2537
click at [509, 487] on div "Who Email* [EMAIL_ADDRESS][DOMAIN_NAME] Name * [PERSON_NAME][GEOGRAPHIC_DATA] W…" at bounding box center [355, 663] width 600 height 2537
click at [507, 486] on div "Who Email* [EMAIL_ADDRESS][DOMAIN_NAME] Name * [PERSON_NAME][GEOGRAPHIC_DATA] W…" at bounding box center [355, 663] width 600 height 2537
click at [247, 460] on input "hellofall25" at bounding box center [211, 454] width 113 height 27
click at [467, 530] on div "Who Email* [EMAIL_ADDRESS][DOMAIN_NAME] Name * [PERSON_NAME][GEOGRAPHIC_DATA] W…" at bounding box center [355, 663] width 600 height 2537
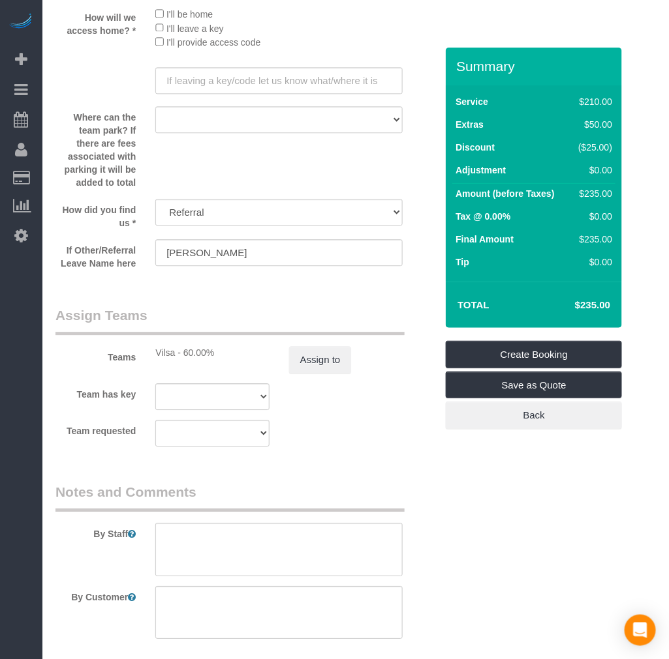
scroll to position [1884, 0]
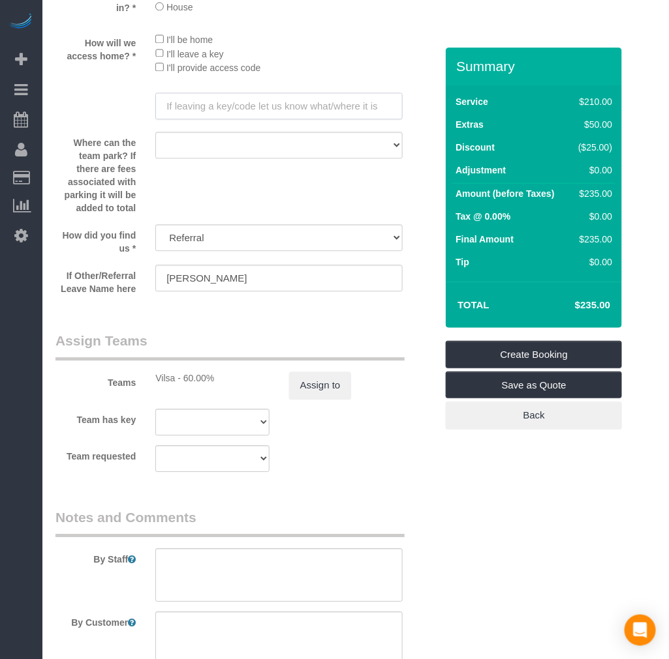
click at [271, 119] on input "text" at bounding box center [278, 106] width 247 height 27
click at [181, 117] on input "text" at bounding box center [278, 106] width 247 height 27
type input "Door will be unlocked"
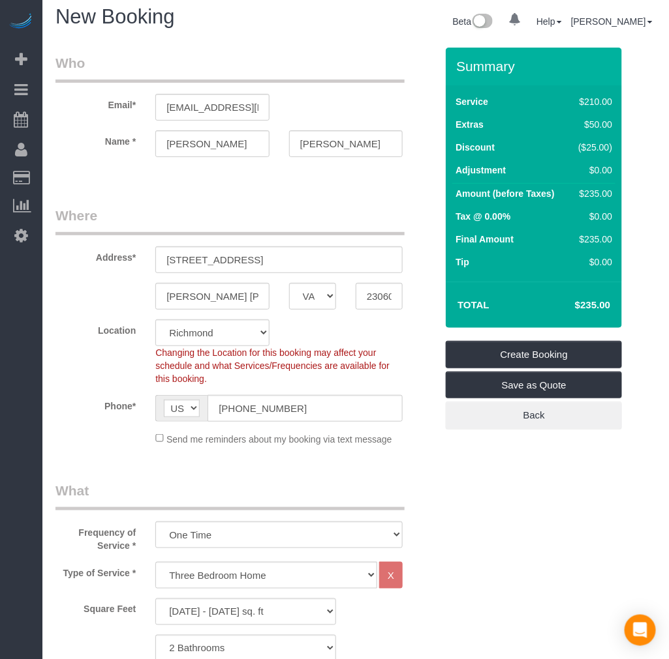
scroll to position [0, 0]
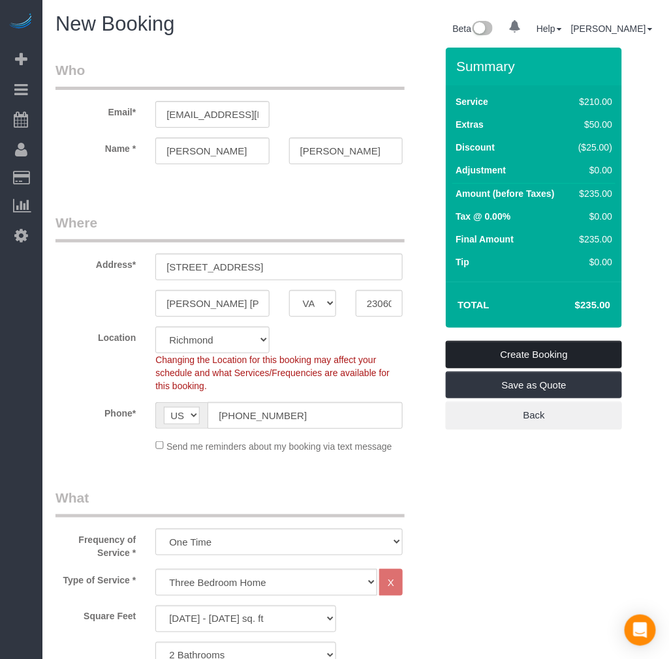
click at [543, 357] on link "Create Booking" at bounding box center [533, 354] width 176 height 27
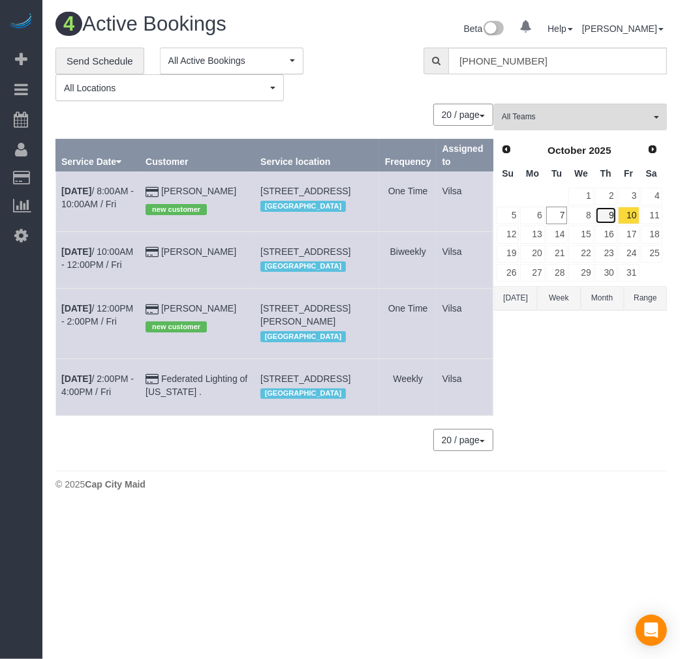
click at [603, 214] on link "9" at bounding box center [606, 216] width 22 height 18
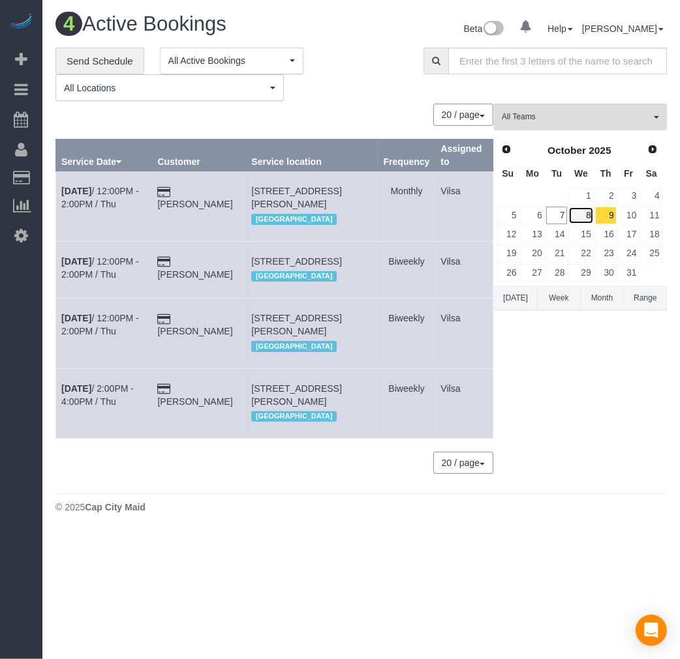
click at [585, 216] on link "8" at bounding box center [580, 216] width 25 height 18
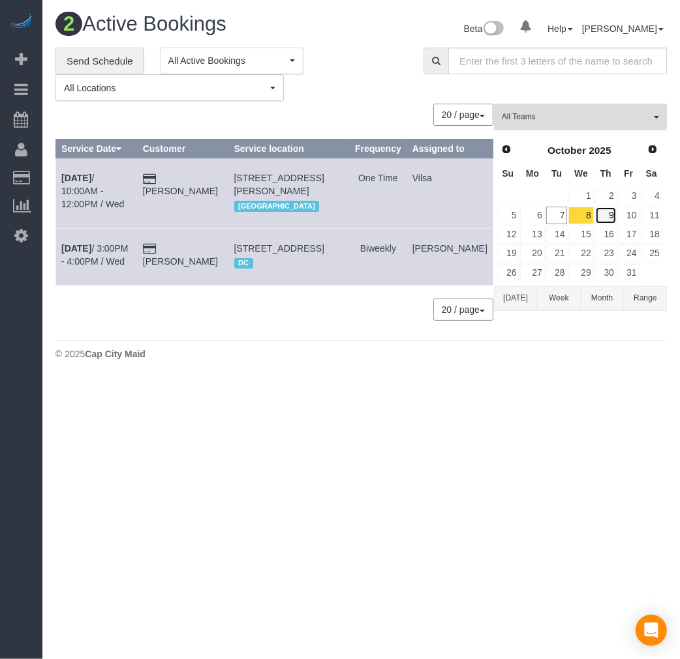
click at [601, 218] on link "9" at bounding box center [606, 216] width 22 height 18
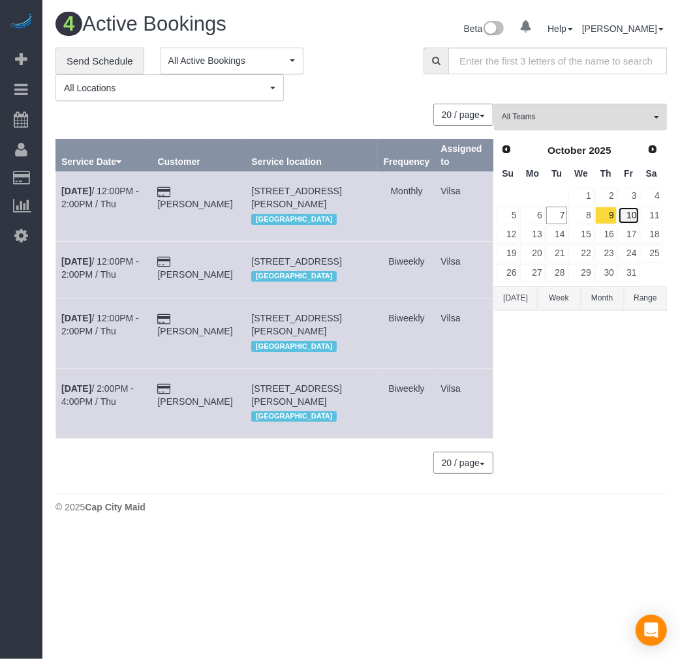
click at [629, 214] on link "10" at bounding box center [629, 216] width 22 height 18
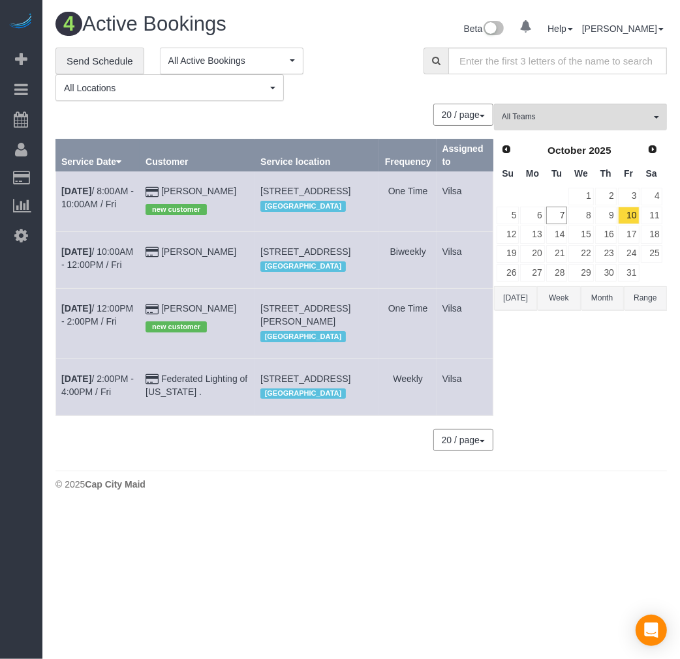
drag, startPoint x: 265, startPoint y: 187, endPoint x: 352, endPoint y: 206, distance: 88.8
click at [350, 205] on tr "[DATE] 8:00AM - 10:00AM / Fri [PERSON_NAME] new customer [STREET_ADDRESS] [GEOG…" at bounding box center [274, 202] width 437 height 60
click at [363, 205] on td "[STREET_ADDRESS] [GEOGRAPHIC_DATA]" at bounding box center [317, 202] width 125 height 60
drag, startPoint x: 271, startPoint y: 189, endPoint x: 363, endPoint y: 207, distance: 93.0
click at [363, 207] on td "[STREET_ADDRESS] [GEOGRAPHIC_DATA]" at bounding box center [317, 202] width 125 height 60
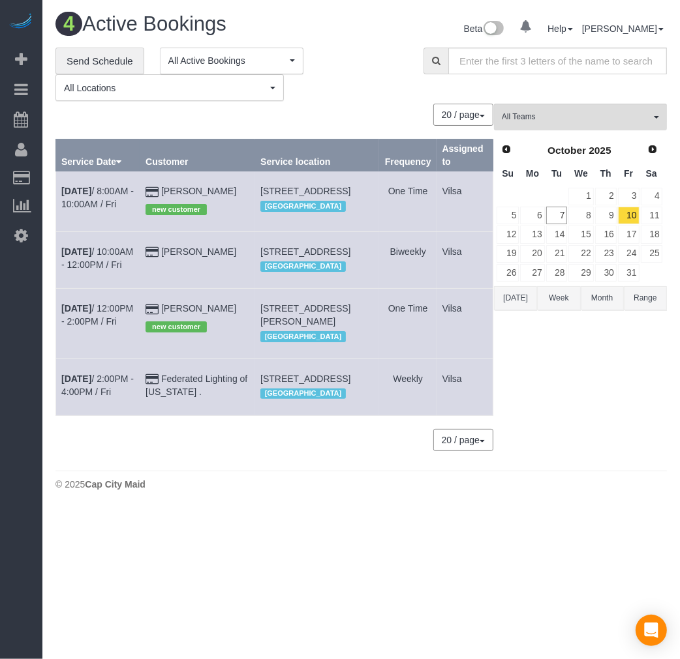
copy span "[STREET_ADDRESS]"
click at [74, 186] on b "[DATE]" at bounding box center [76, 191] width 30 height 10
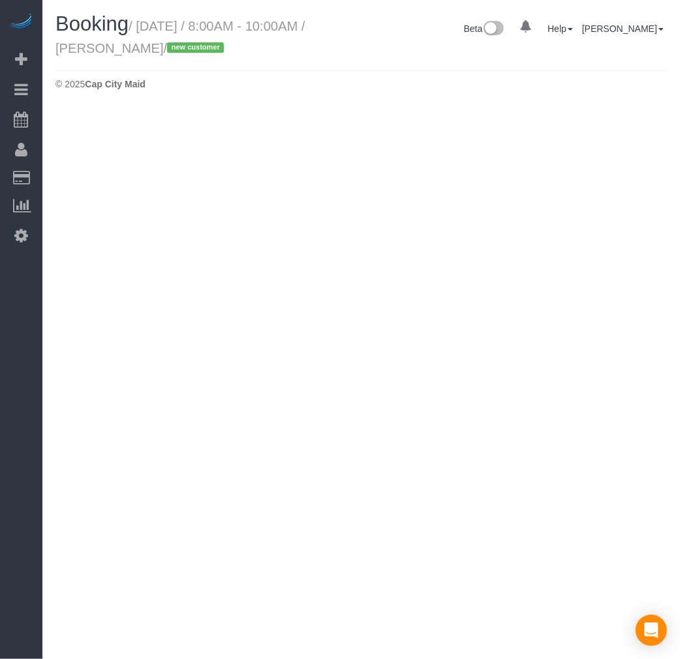
select select "VA"
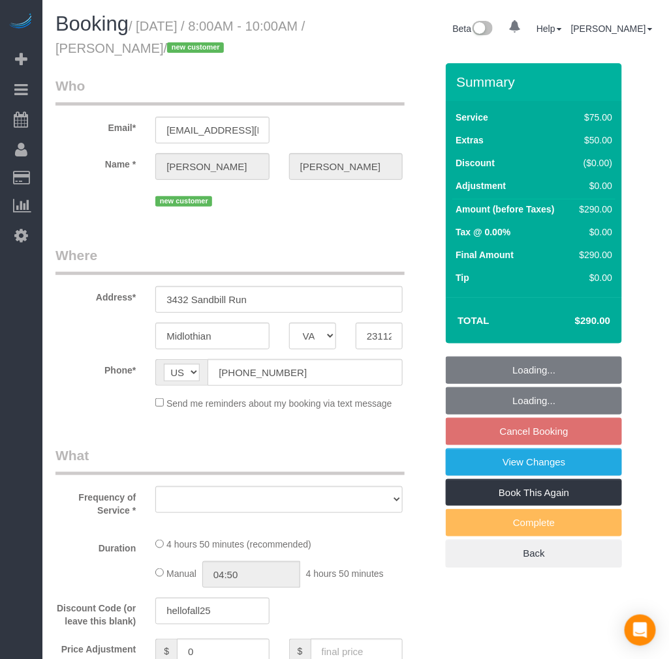
select select "string:fspay-ecb16c1a-8b47-4b3c-aaa4-f9c378db7af2"
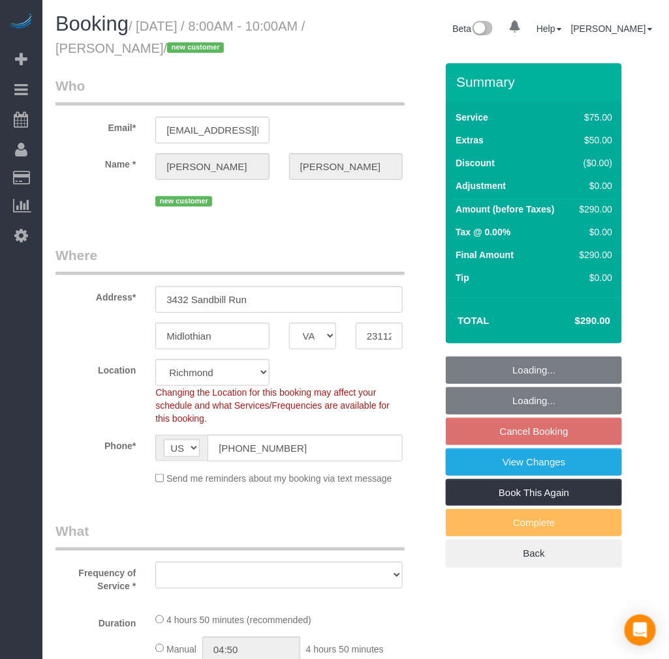
select select "object:10042"
select select "spot90"
select select "number:3"
select select "number:41"
select select "1501"
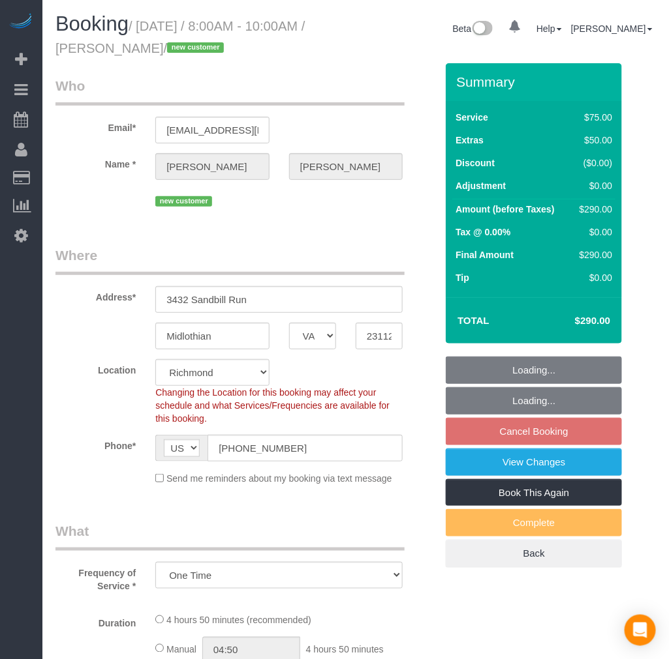
select select "2"
select select "1"
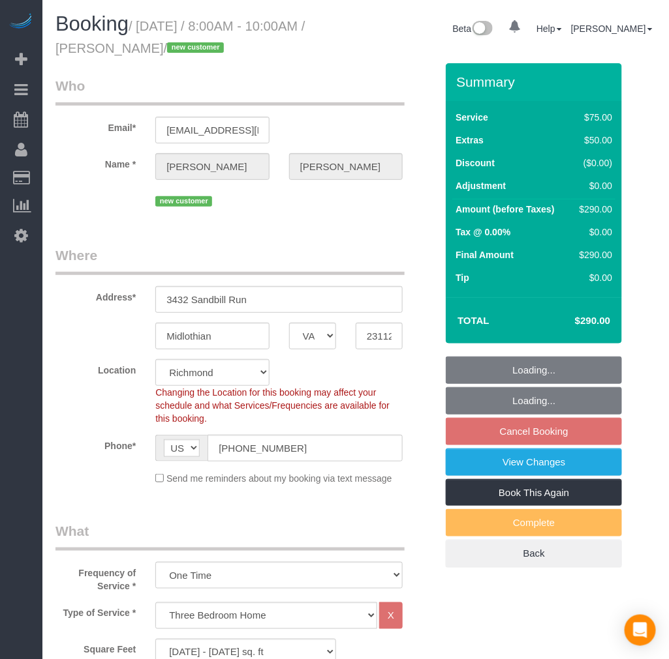
select select "object:10247"
select select "1501"
select select "2"
select select "1"
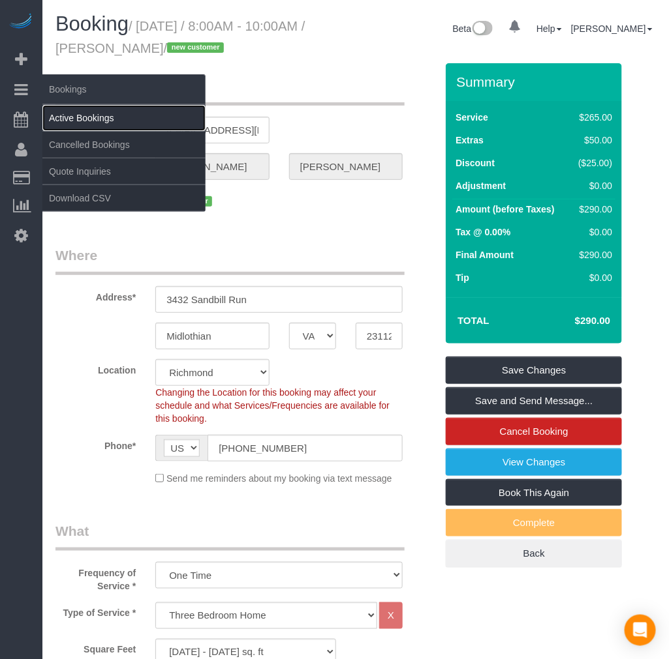
click at [82, 115] on link "Active Bookings" at bounding box center [123, 118] width 163 height 26
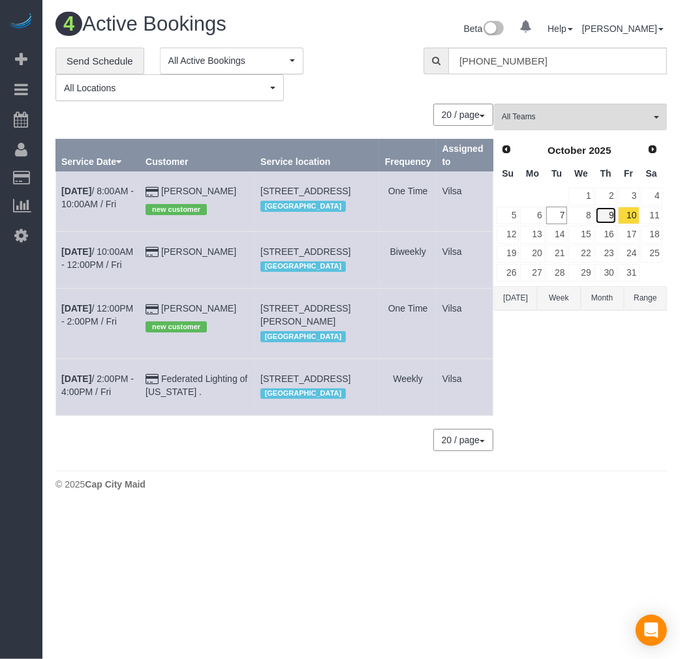
click at [597, 218] on link "9" at bounding box center [606, 216] width 22 height 18
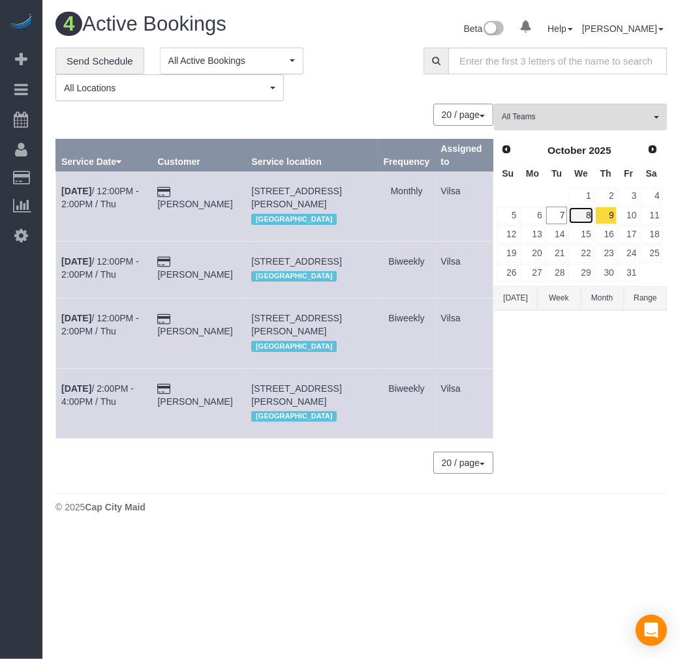
click at [588, 212] on link "8" at bounding box center [580, 216] width 25 height 18
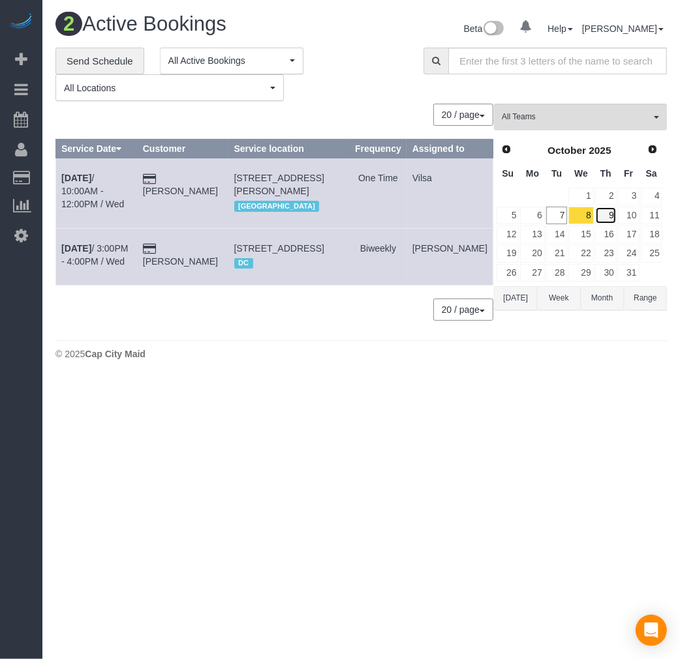
click at [609, 214] on link "9" at bounding box center [606, 216] width 22 height 18
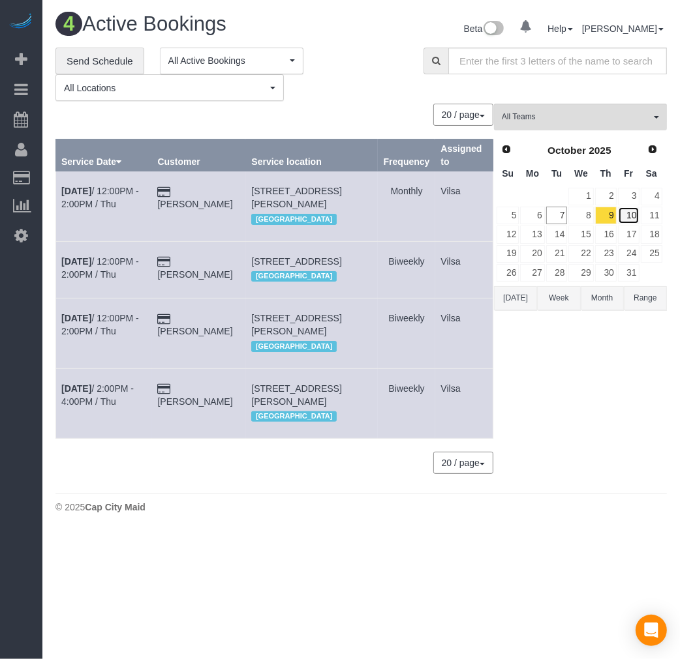
click at [635, 217] on link "10" at bounding box center [629, 216] width 22 height 18
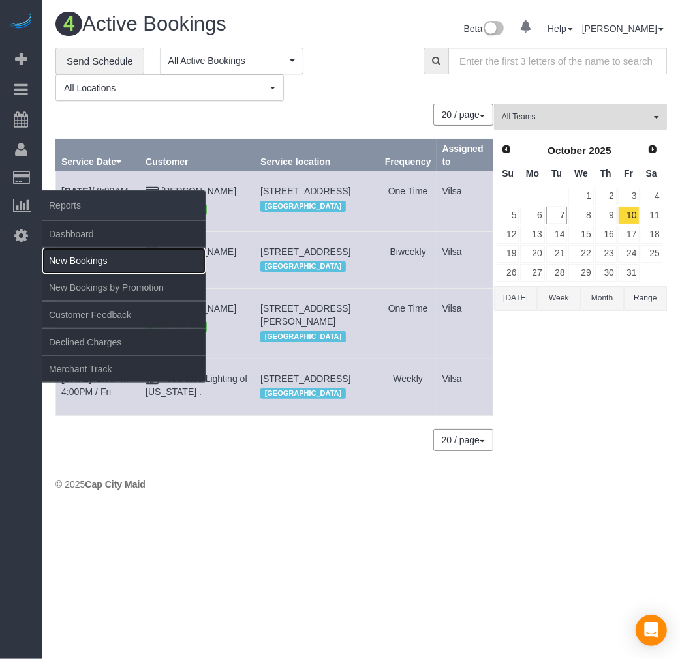
click at [72, 256] on link "New Bookings" at bounding box center [123, 261] width 163 height 26
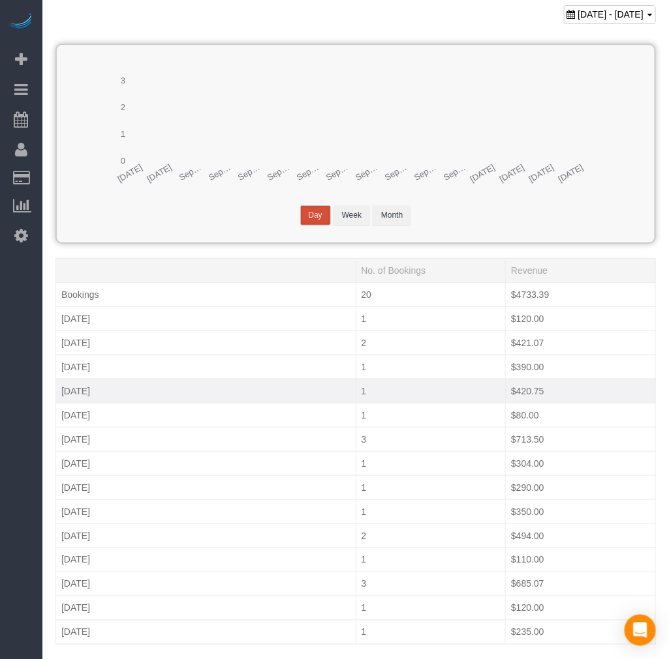
scroll to position [85, 0]
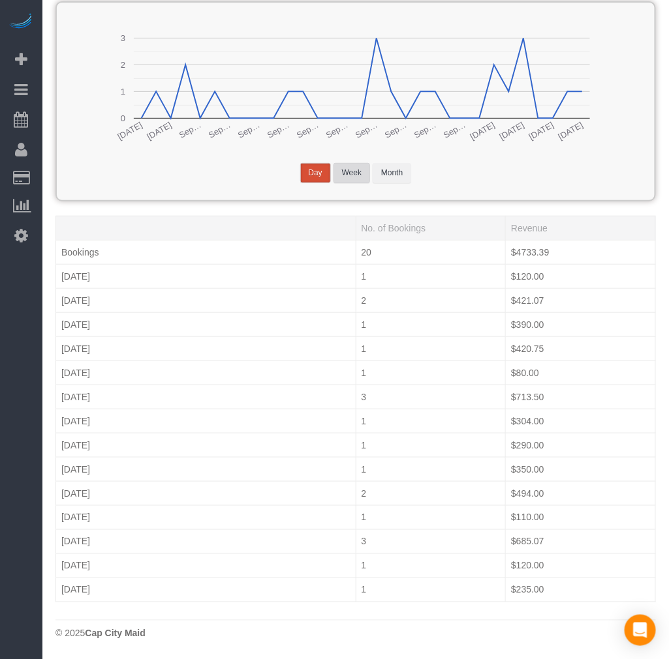
click at [359, 168] on button "Week" at bounding box center [351, 173] width 37 height 20
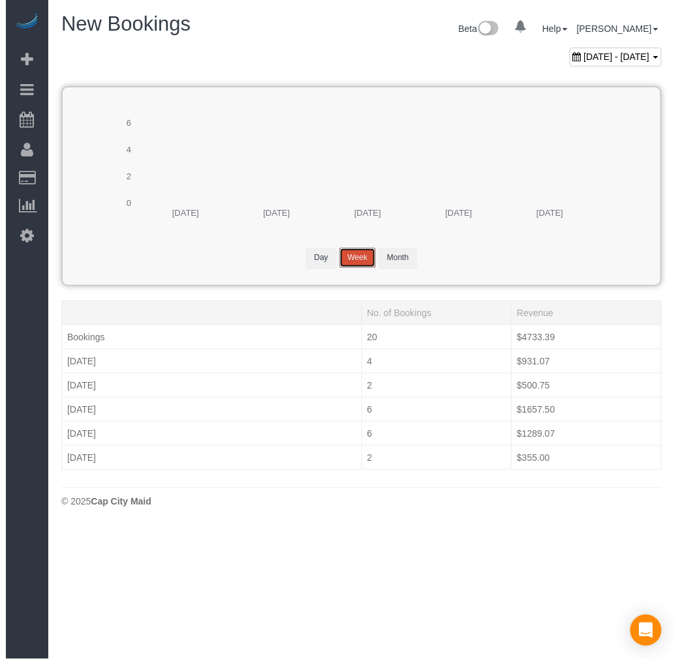
scroll to position [0, 0]
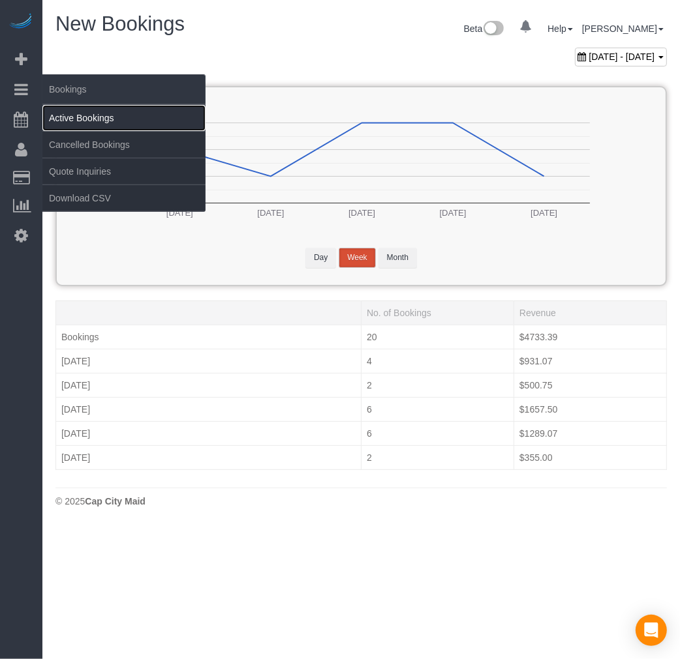
click at [67, 114] on link "Active Bookings" at bounding box center [123, 118] width 163 height 26
